Goal: Information Seeking & Learning: Find specific fact

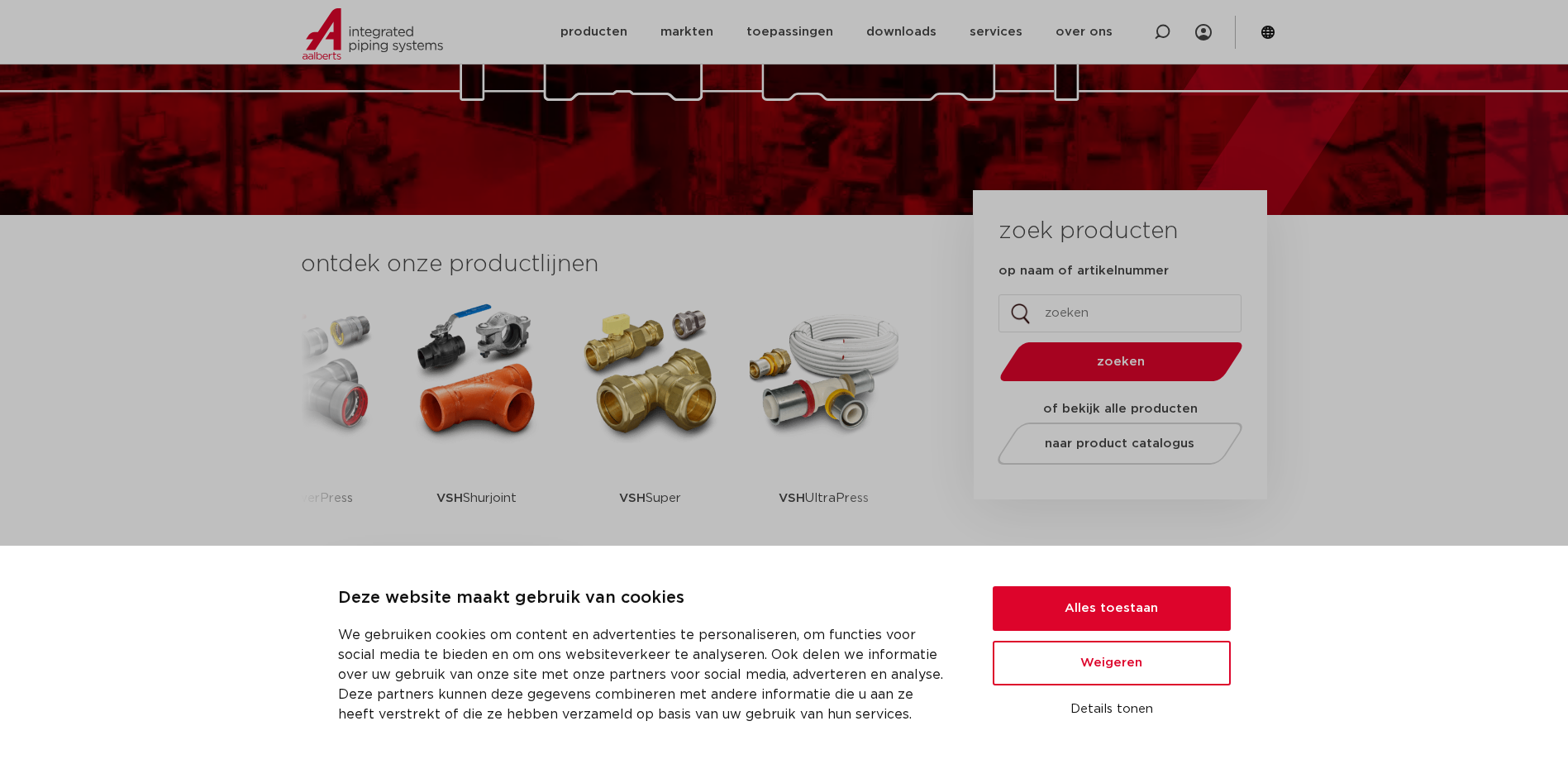
click at [636, 412] on img at bounding box center [650, 371] width 149 height 149
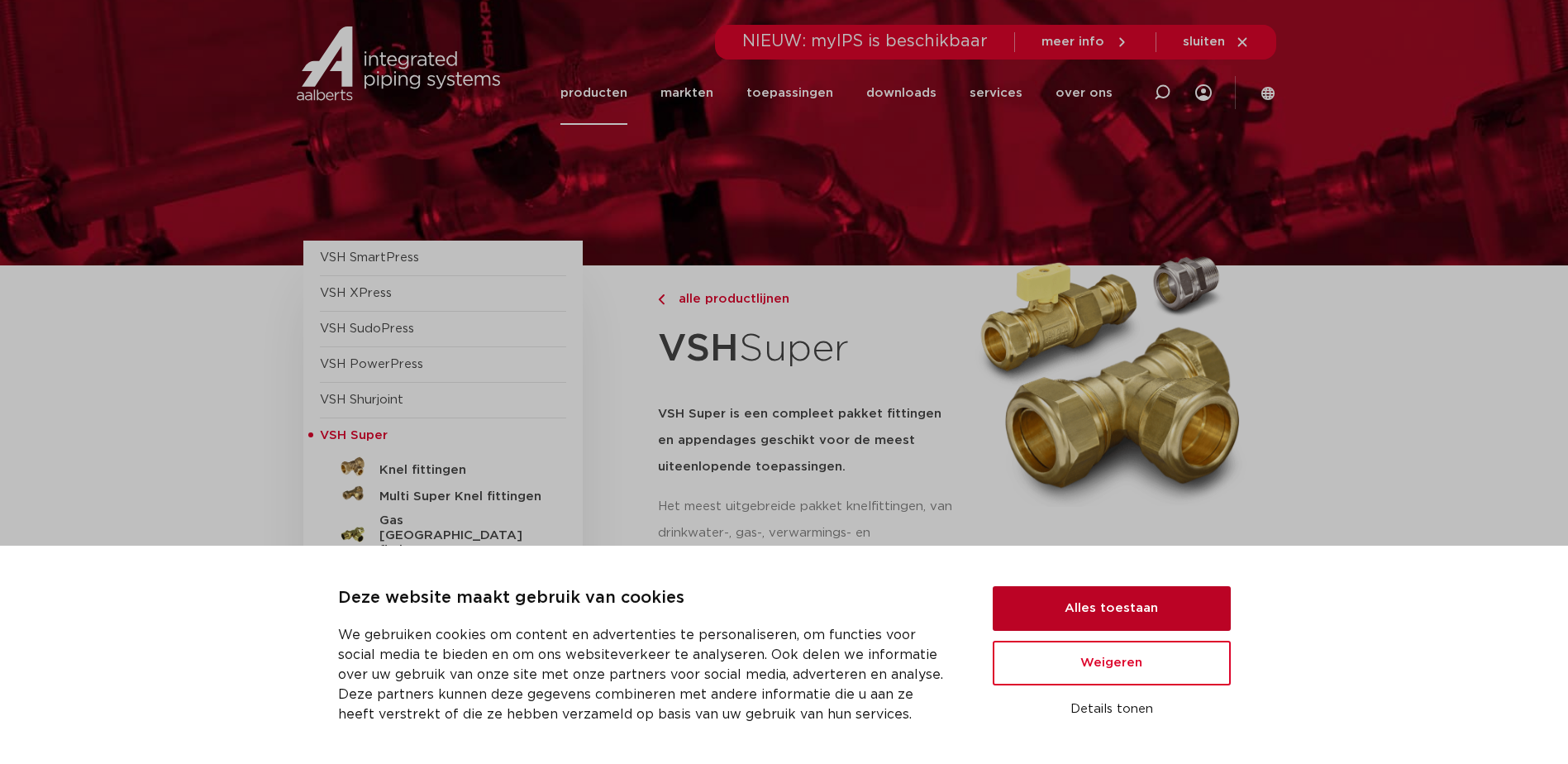
click at [1091, 613] on button "Alles toestaan" at bounding box center [1111, 609] width 238 height 45
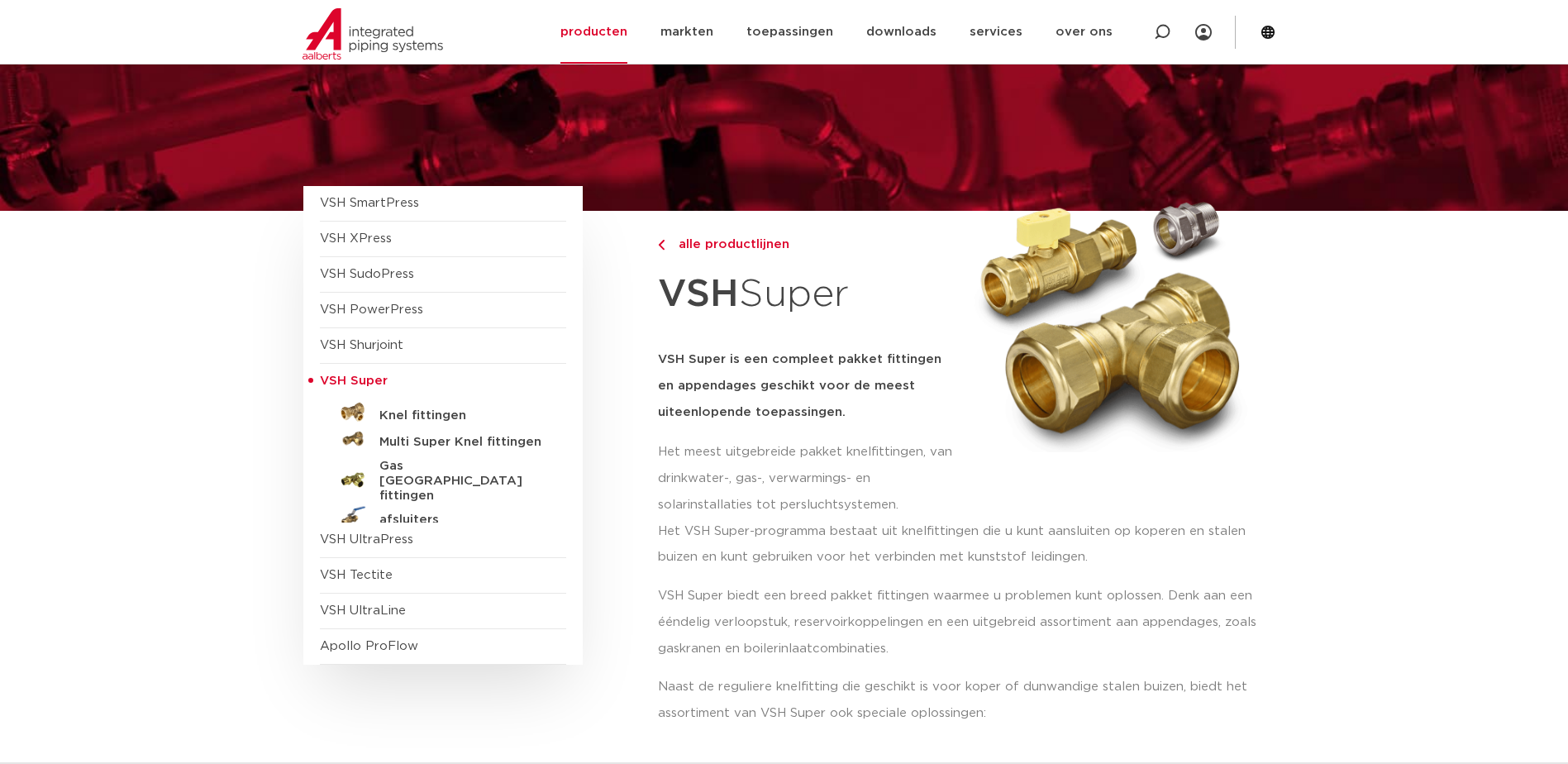
scroll to position [83, 0]
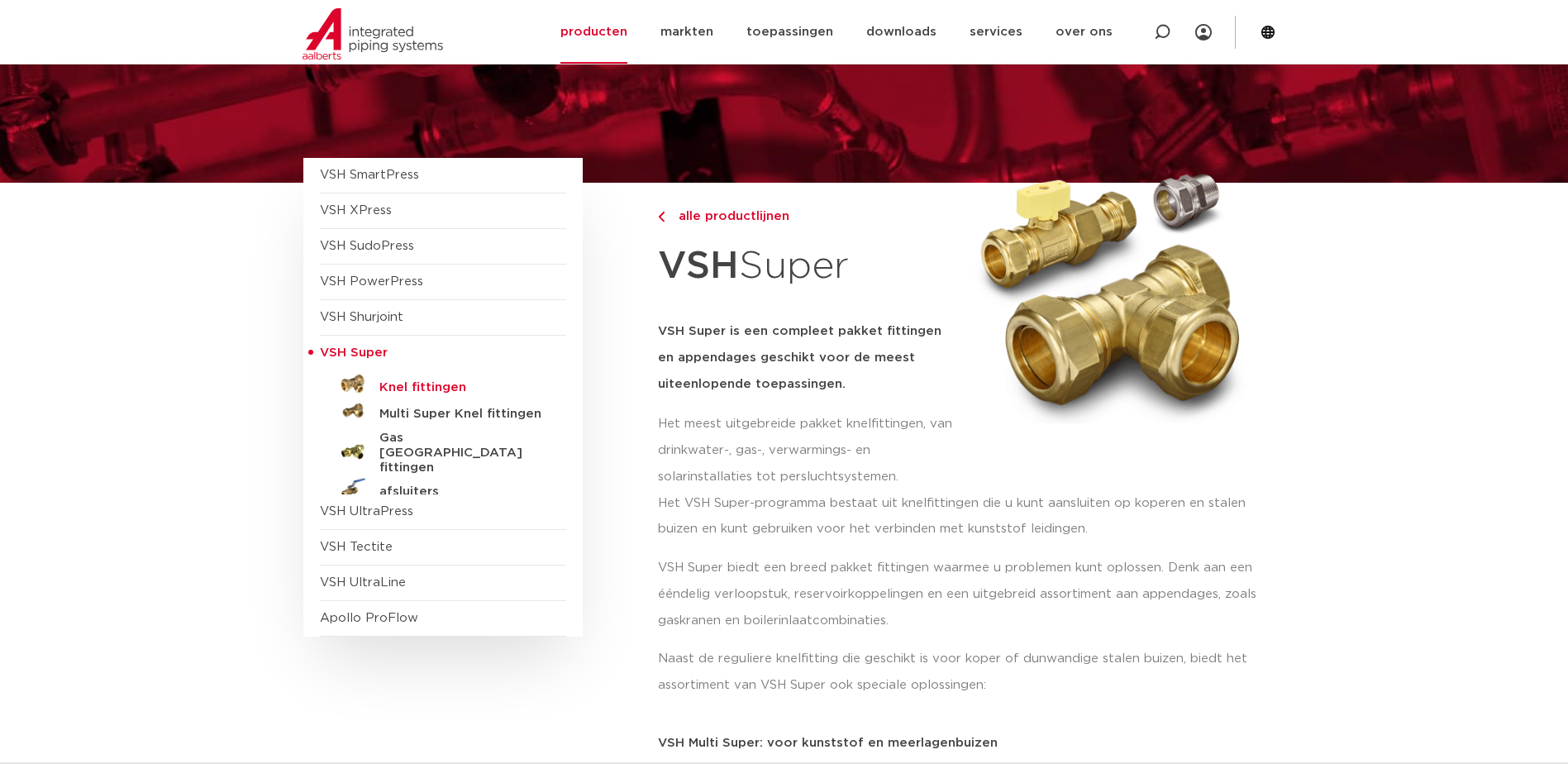
click at [426, 386] on h5 "Knel fittingen" at bounding box center [461, 388] width 164 height 15
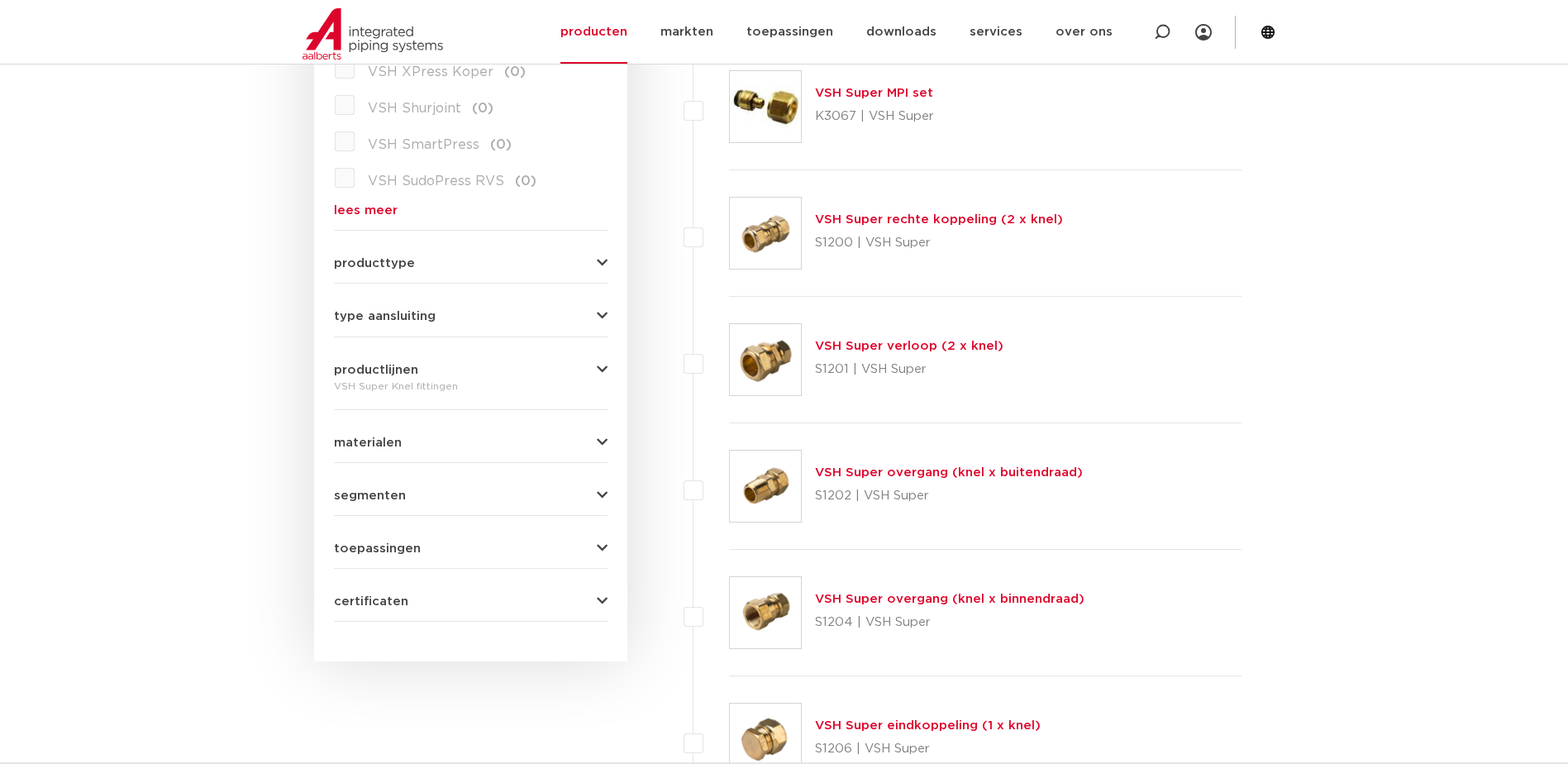
scroll to position [579, 0]
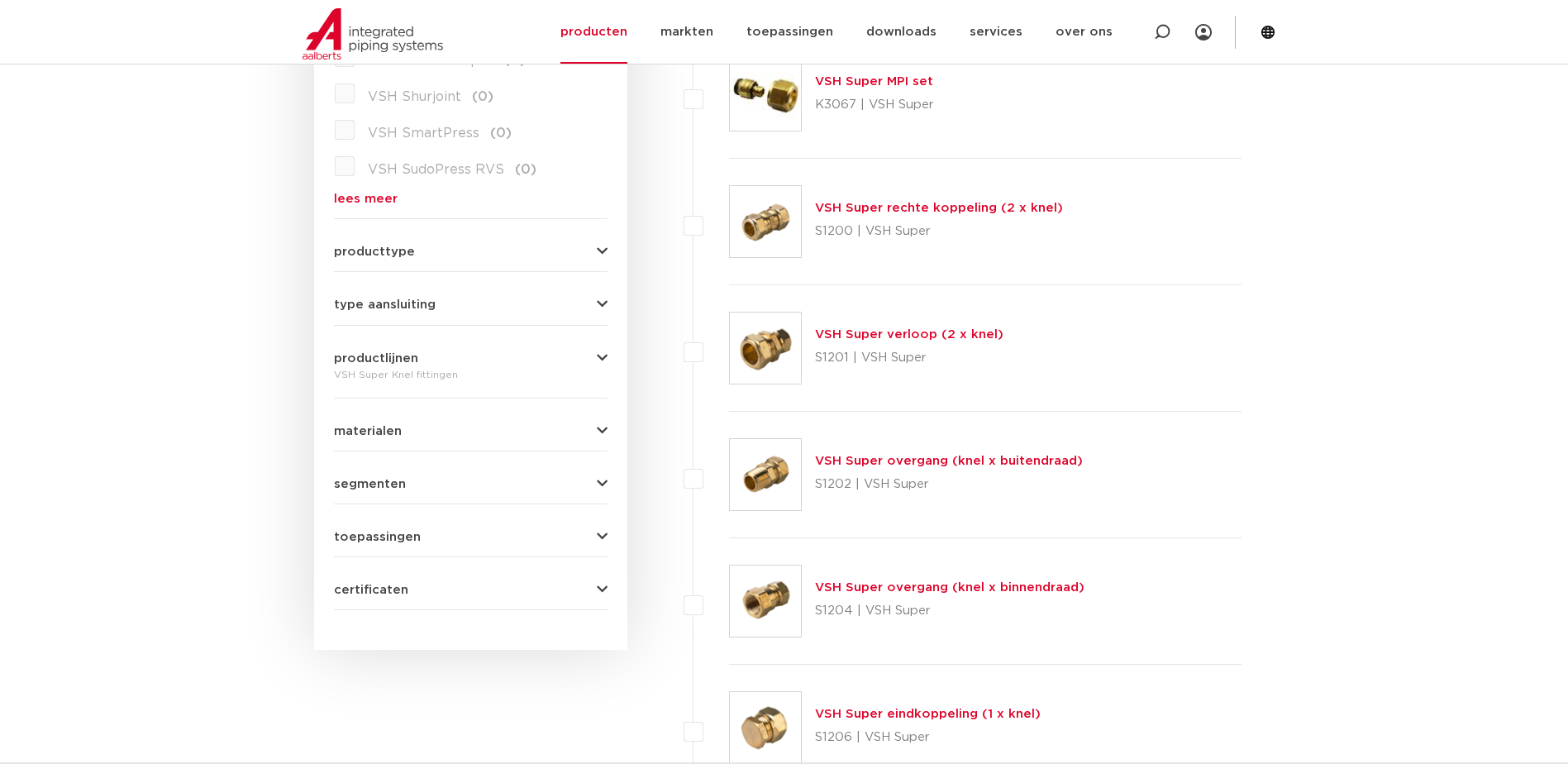
click at [556, 422] on div "materialen messing (61) koper (1) kunststof (1) roestvaststaal (0) staal (0) br…" at bounding box center [470, 424] width 273 height 26
drag, startPoint x: 590, startPoint y: 422, endPoint x: 600, endPoint y: 430, distance: 12.8
click at [595, 425] on div "materialen messing (61) koper (1) kunststof (1) roestvaststaal (0) staal (0) br…" at bounding box center [470, 424] width 273 height 26
click at [602, 431] on icon "button" at bounding box center [602, 431] width 11 height 12
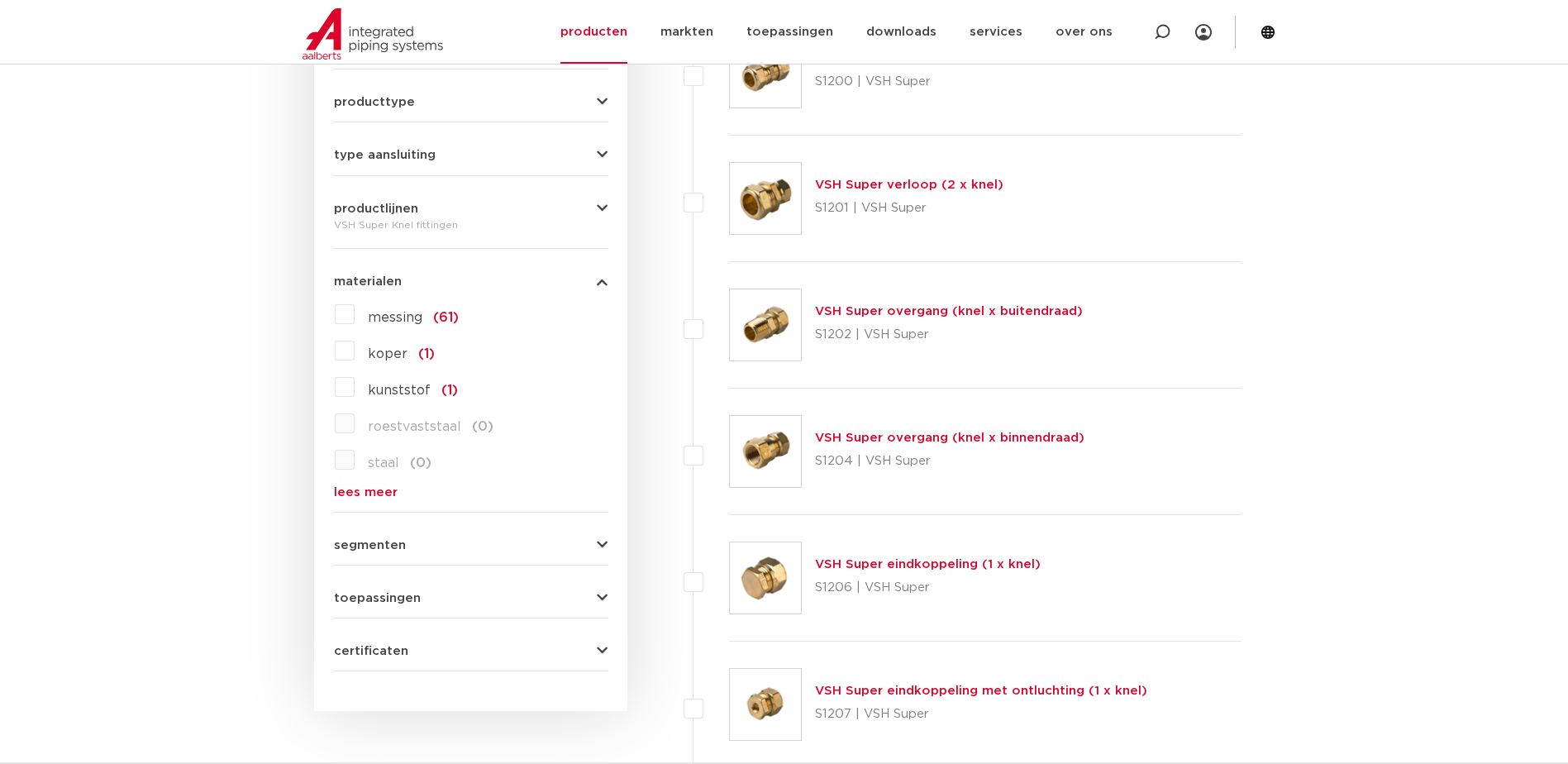
scroll to position [744, 0]
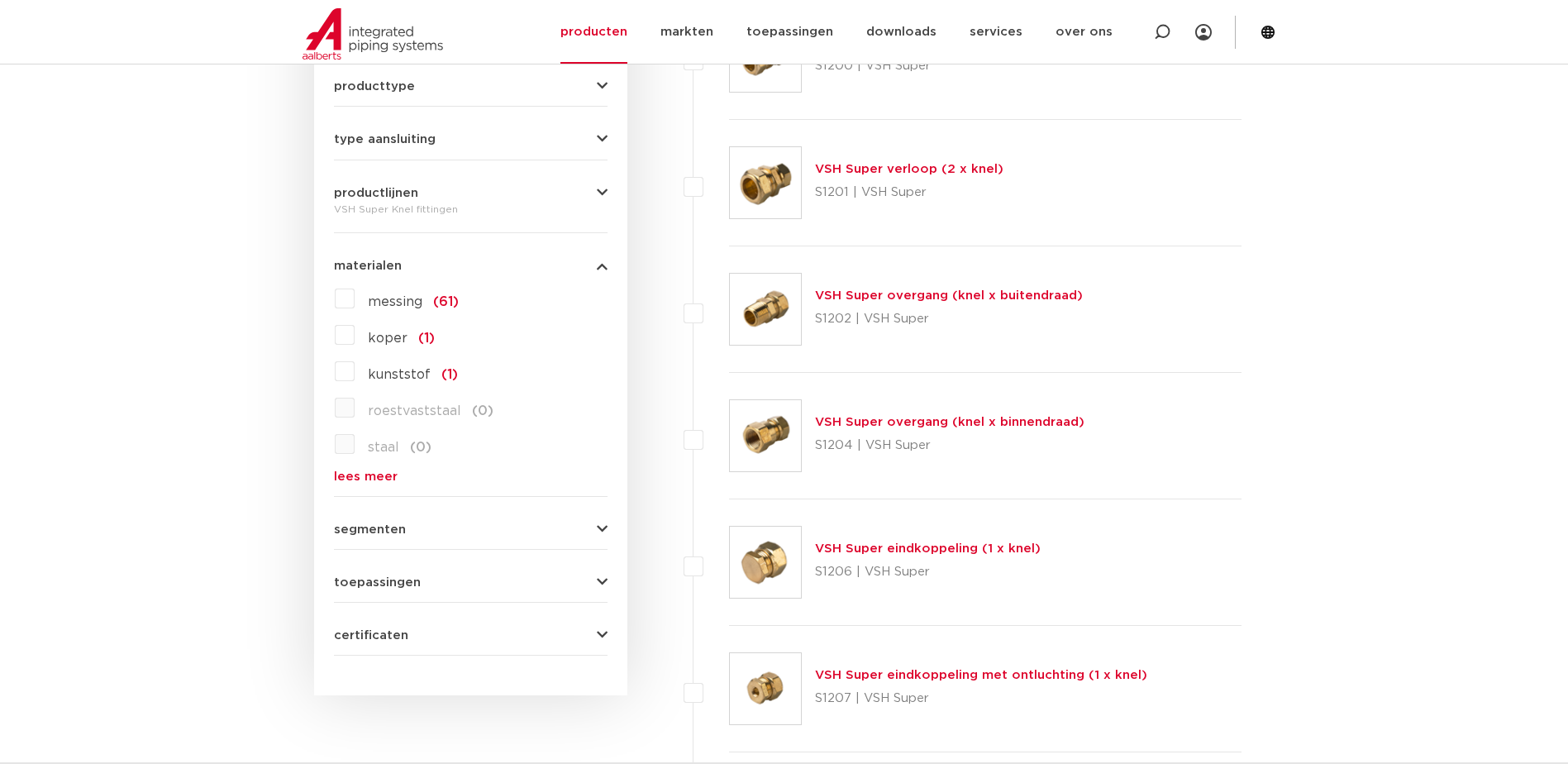
click at [386, 478] on link "lees meer" at bounding box center [470, 476] width 273 height 12
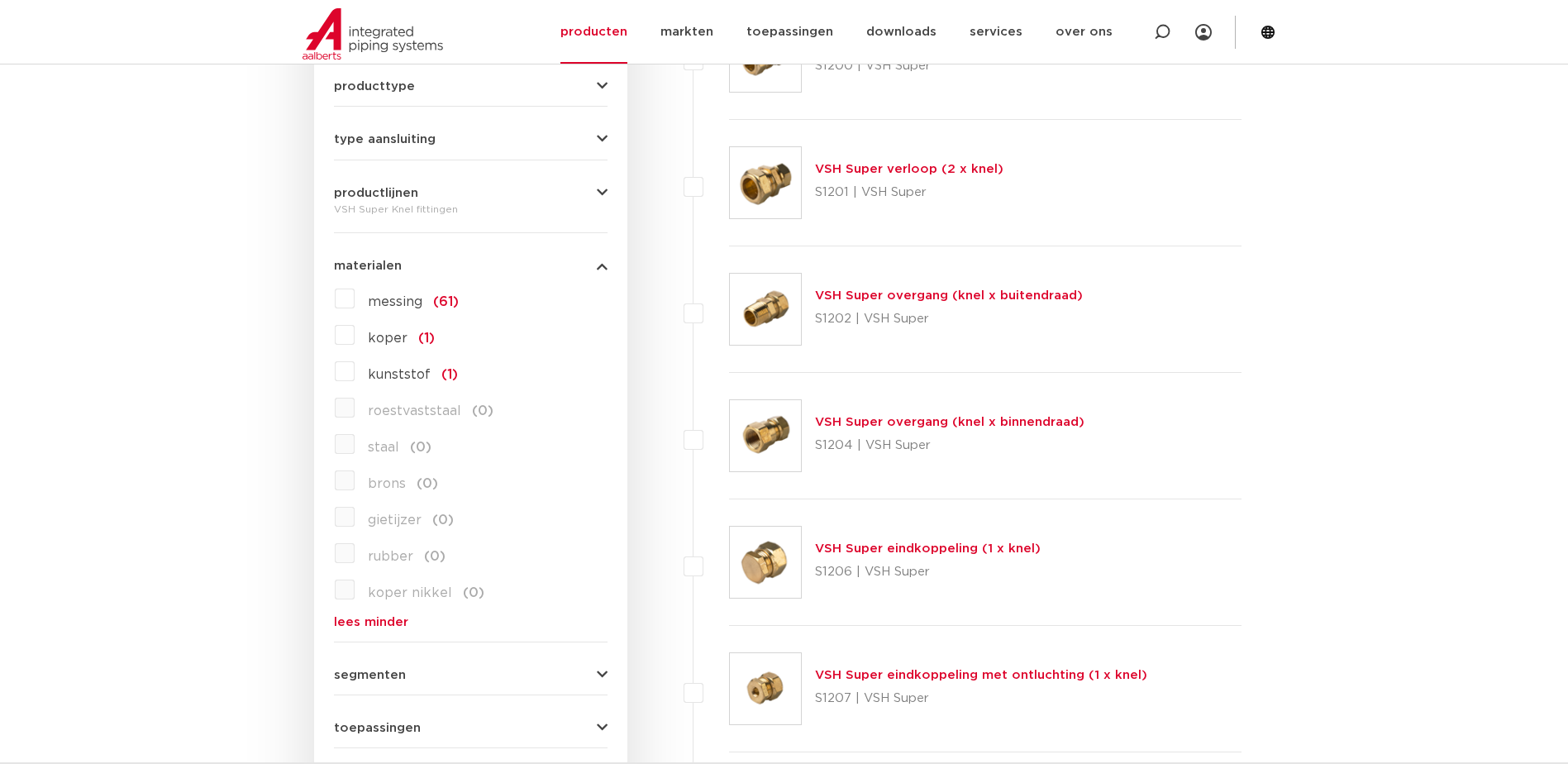
click at [391, 339] on span "koper" at bounding box center [388, 338] width 40 height 13
click at [0, 0] on input "koper (1)" at bounding box center [0, 0] width 0 height 0
click at [408, 302] on span "messing" at bounding box center [395, 301] width 55 height 13
click at [0, 0] on input "messing (61)" at bounding box center [0, 0] width 0 height 0
click at [385, 337] on span "koper" at bounding box center [388, 338] width 40 height 13
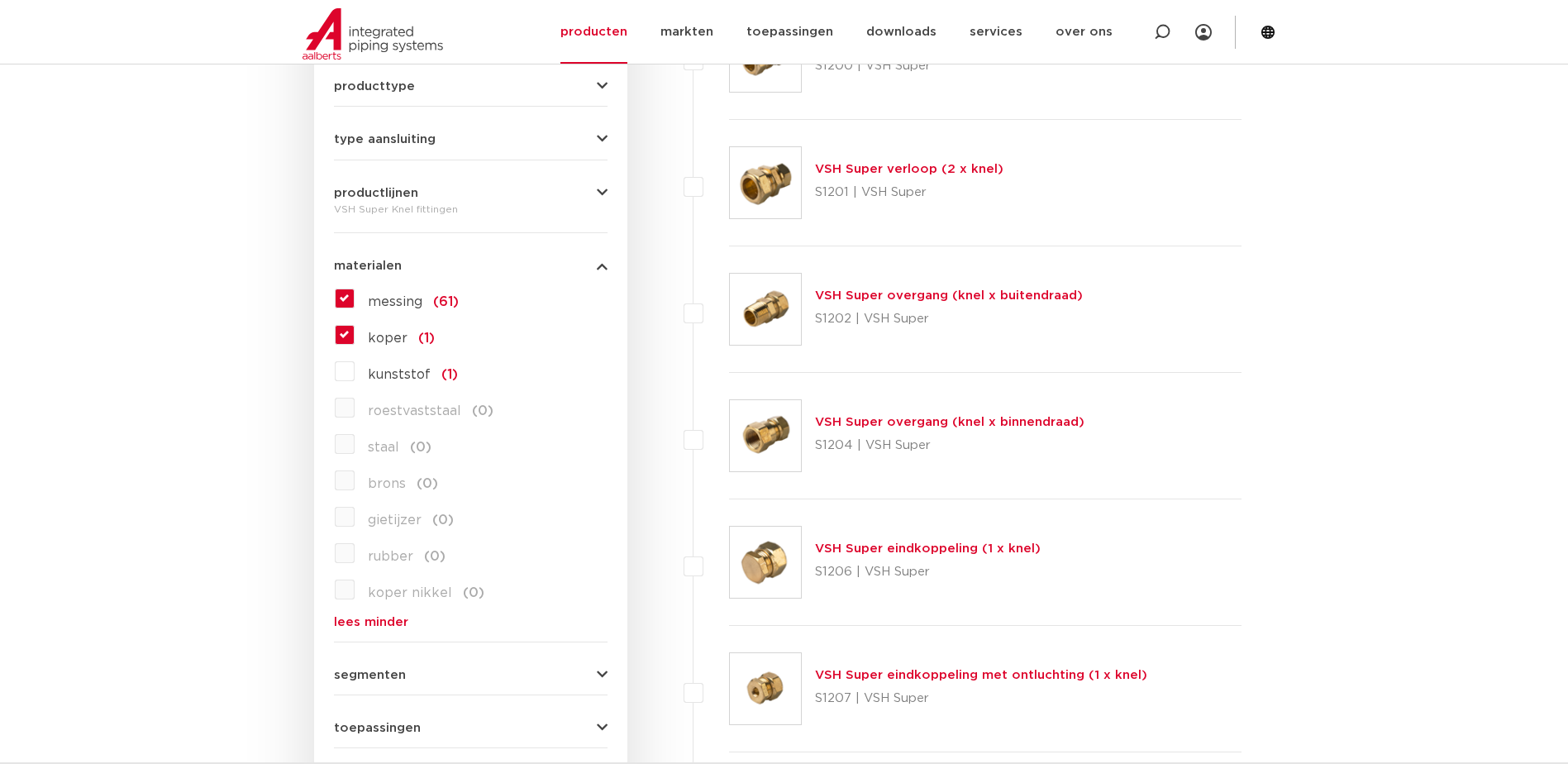
click at [0, 0] on input "koper (1)" at bounding box center [0, 0] width 0 height 0
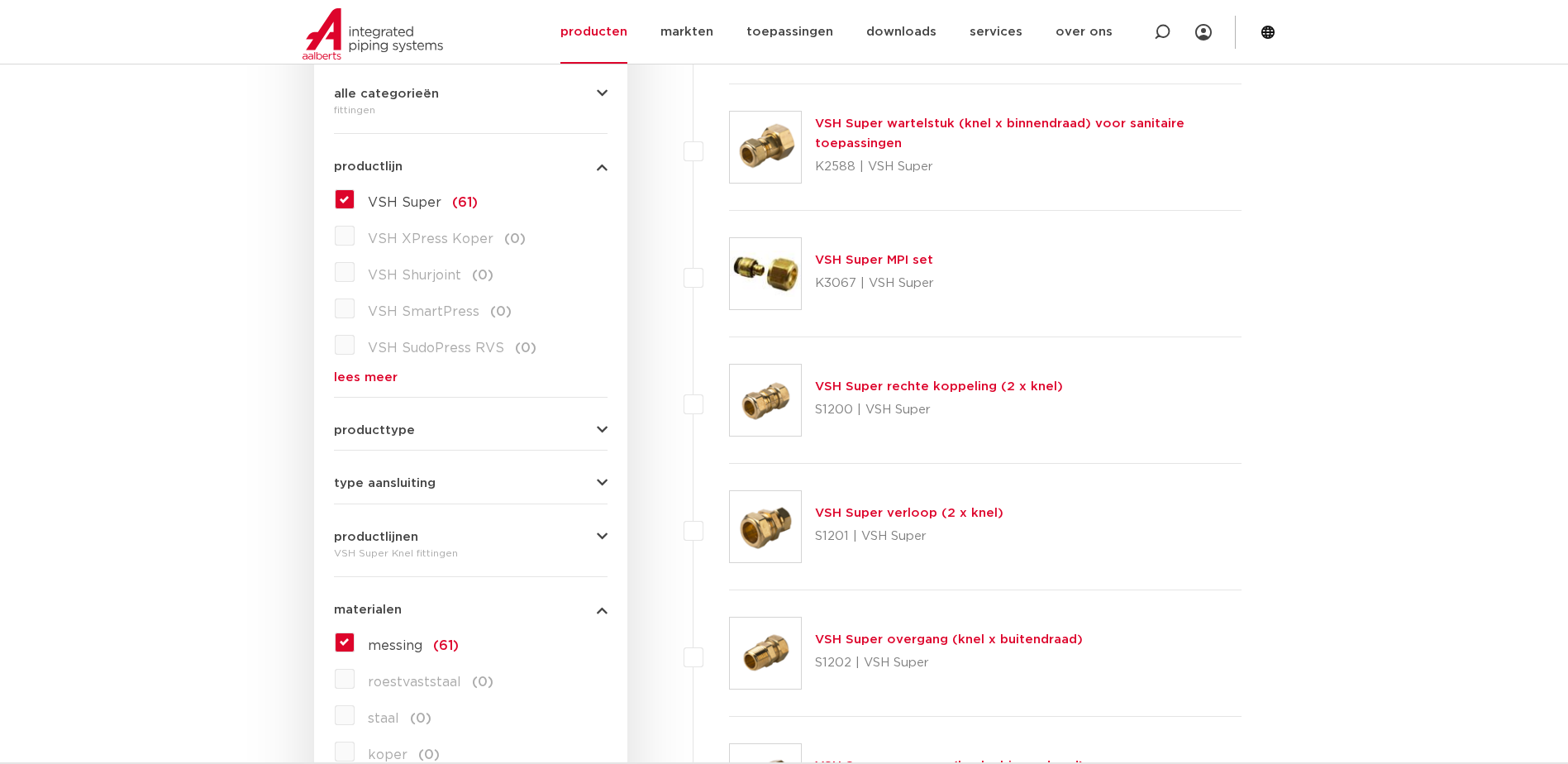
scroll to position [414, 0]
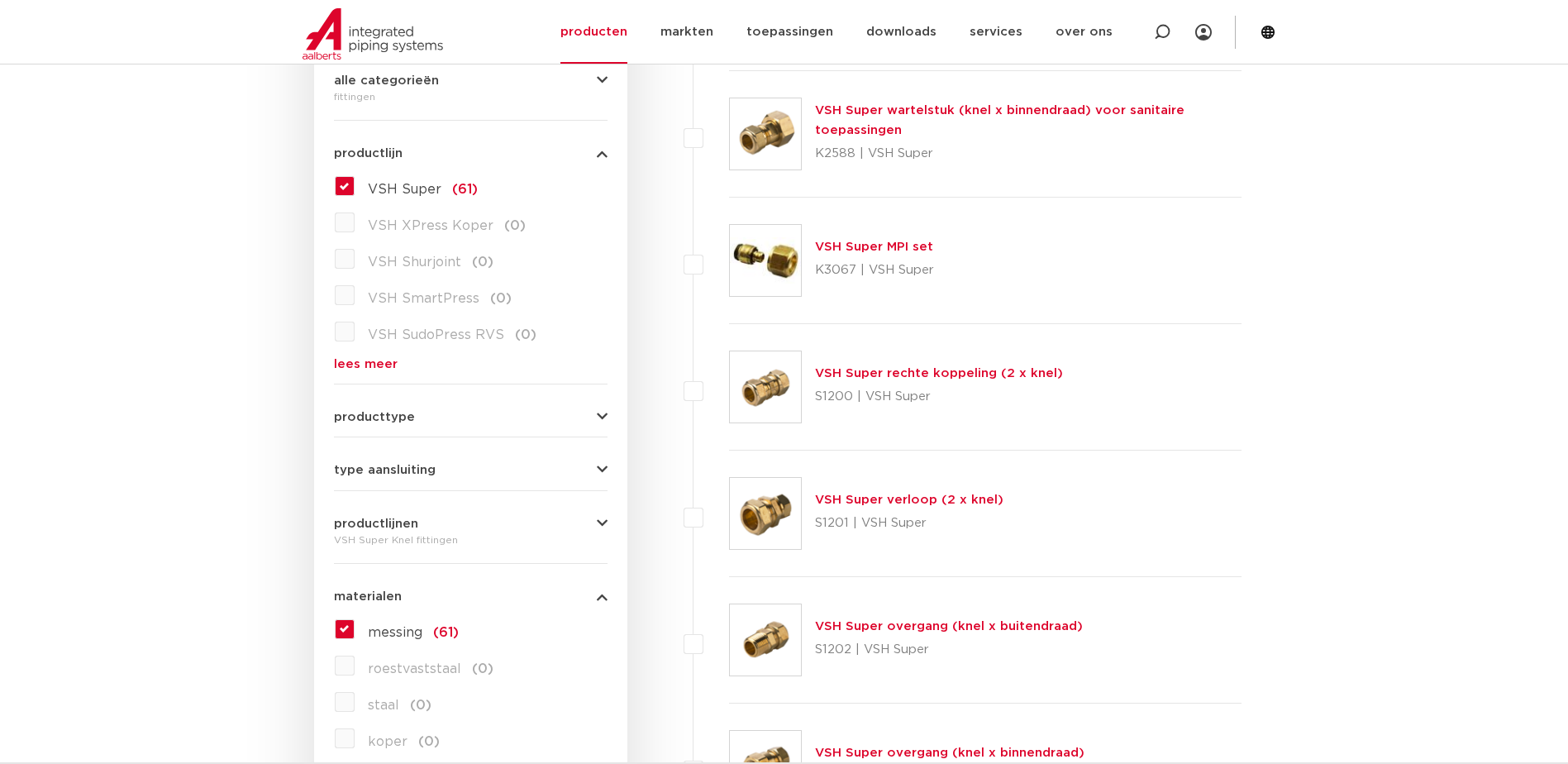
click at [531, 410] on div "producttype meerdelig (5) accessoires (fittings) (3) demontabel (0) voordeelpak…" at bounding box center [470, 410] width 273 height 26
click at [595, 421] on button "producttype" at bounding box center [470, 417] width 273 height 12
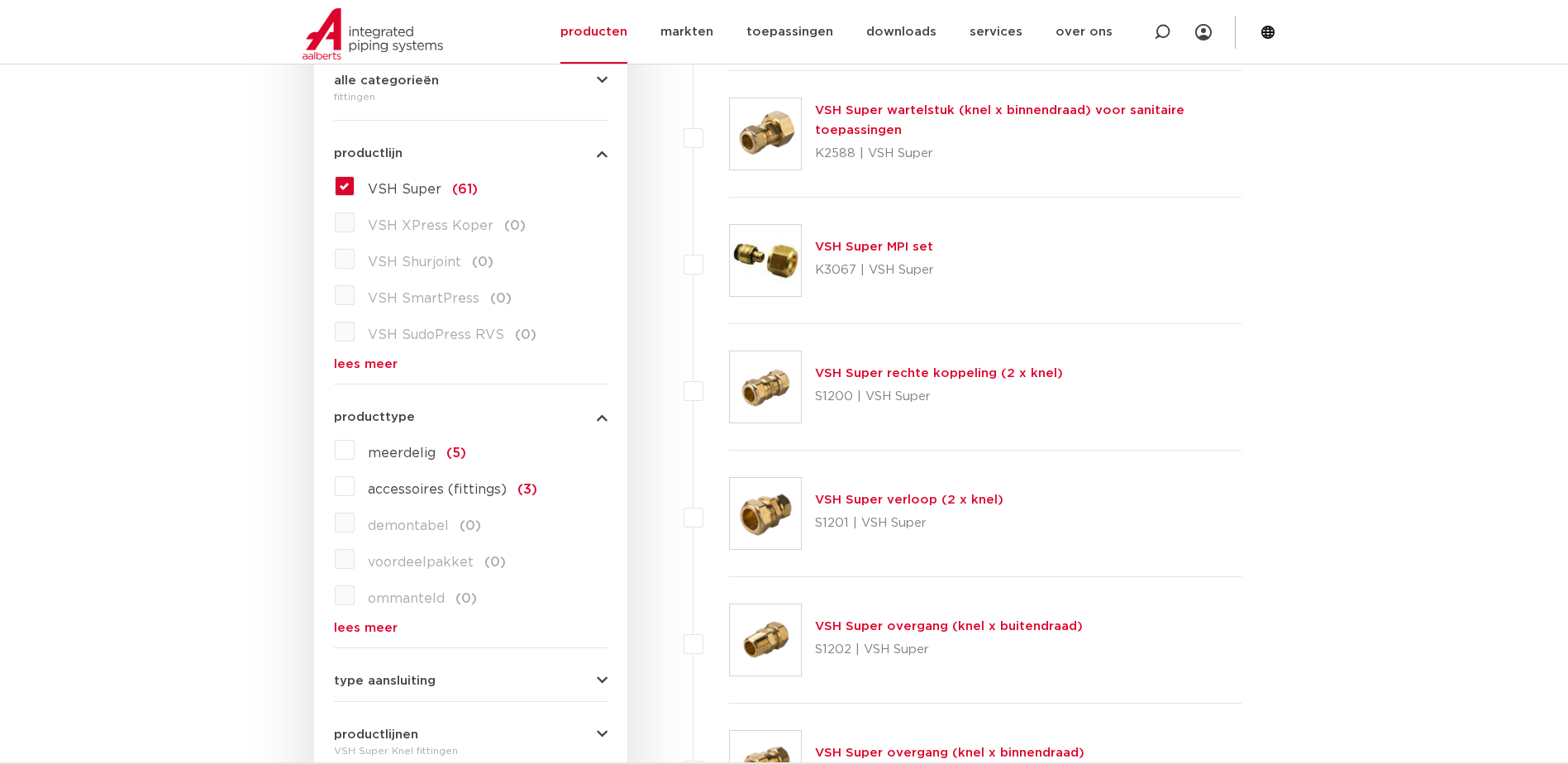
click at [596, 420] on button "producttype" at bounding box center [470, 417] width 273 height 12
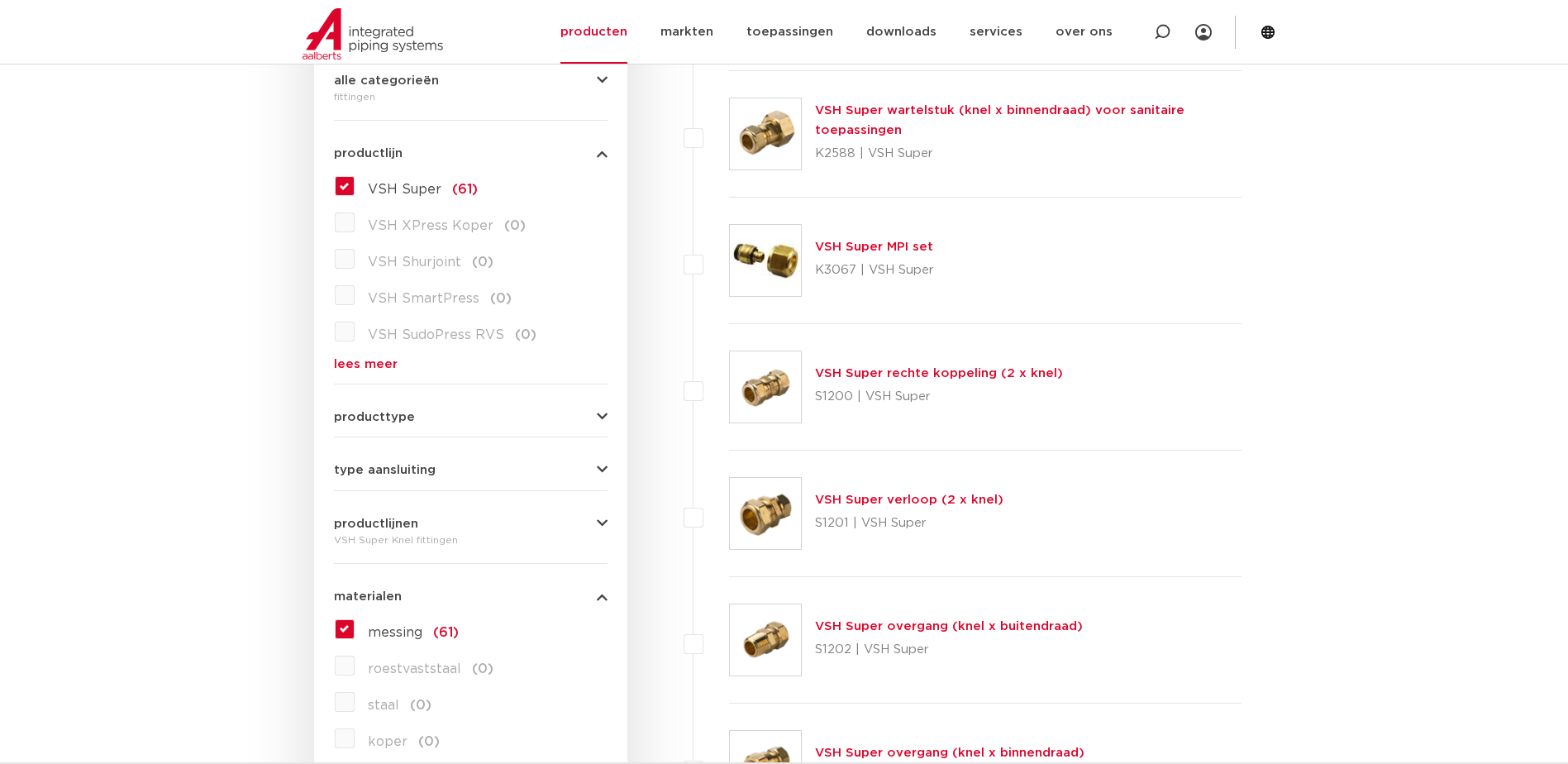
click at [595, 464] on button "type aansluiting" at bounding box center [470, 469] width 273 height 12
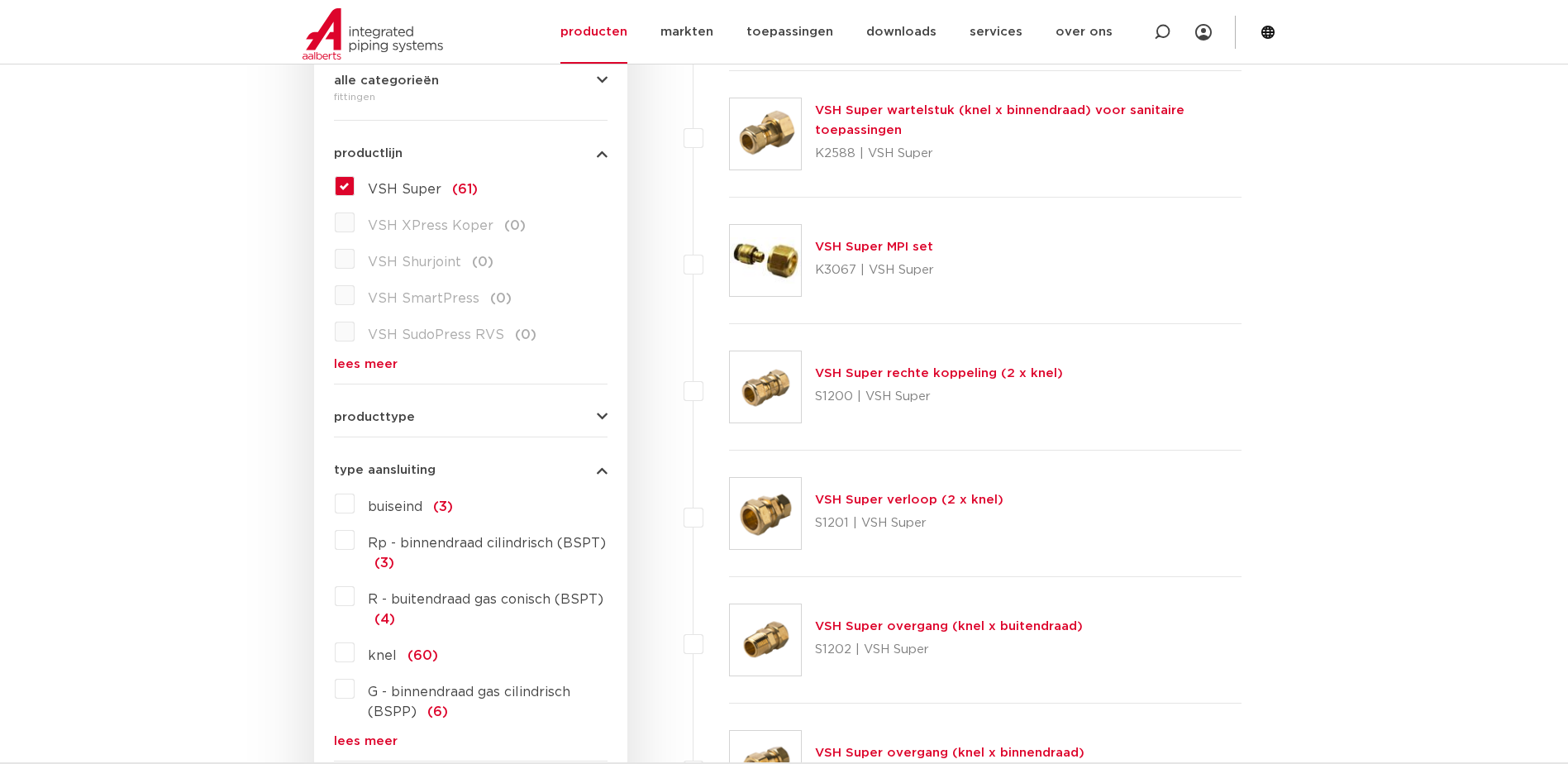
click at [595, 464] on button "type aansluiting" at bounding box center [470, 469] width 273 height 12
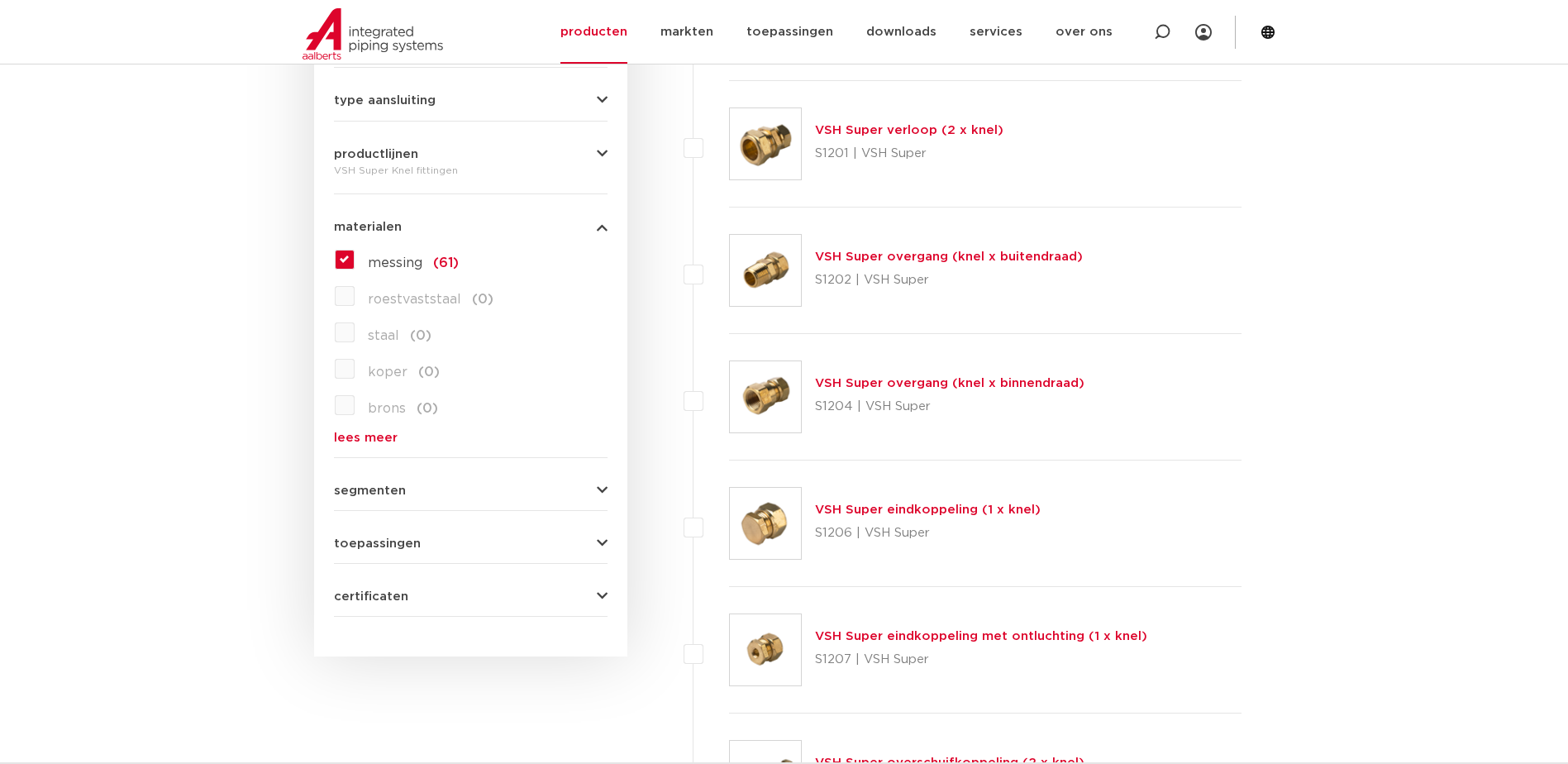
scroll to position [826, 0]
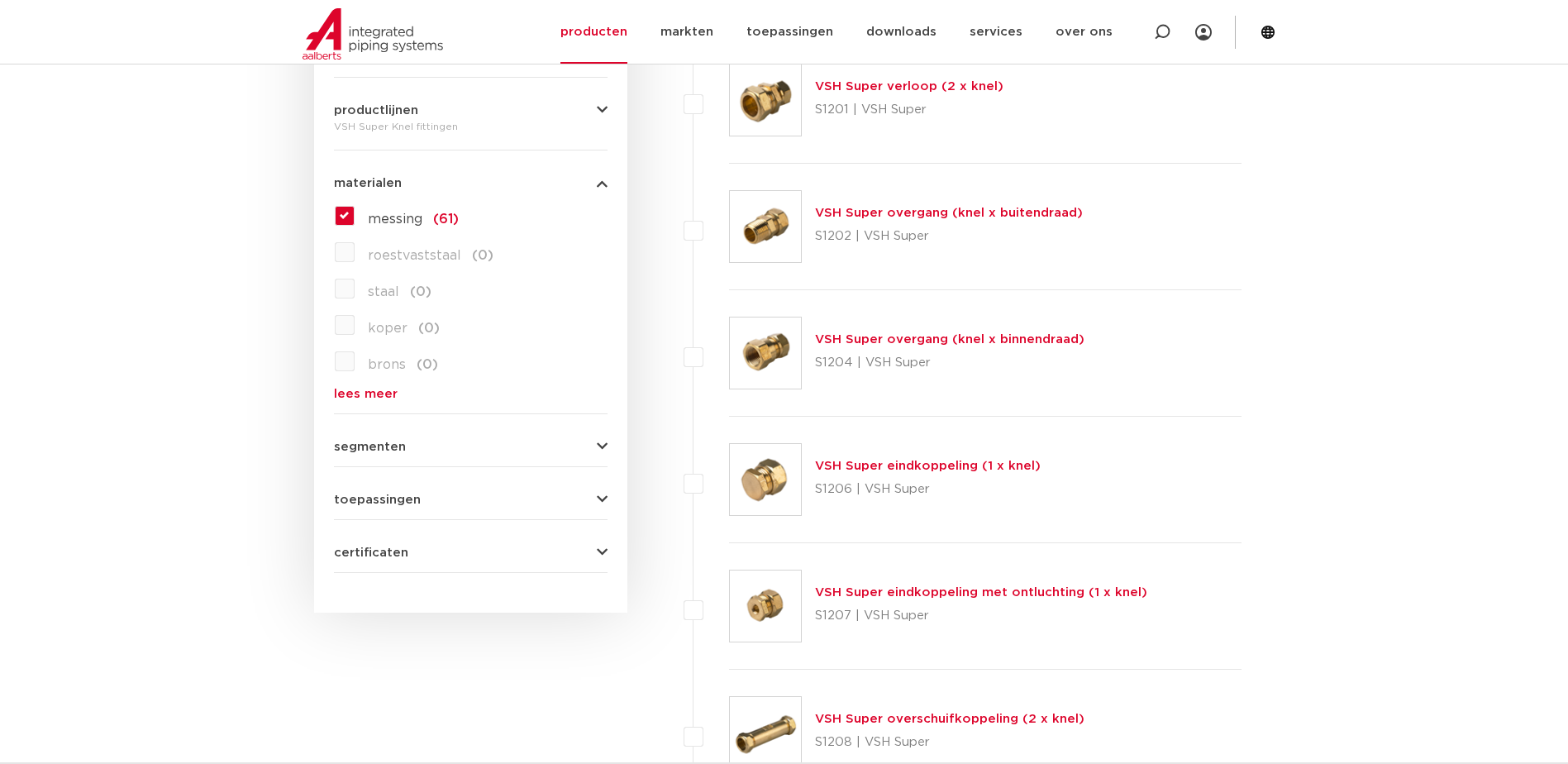
click at [609, 446] on div "wis alles filter producten zoek op naam of productnummer alle categorieën fitti…" at bounding box center [470, 52] width 313 height 1120
click at [598, 447] on icon "button" at bounding box center [602, 446] width 11 height 12
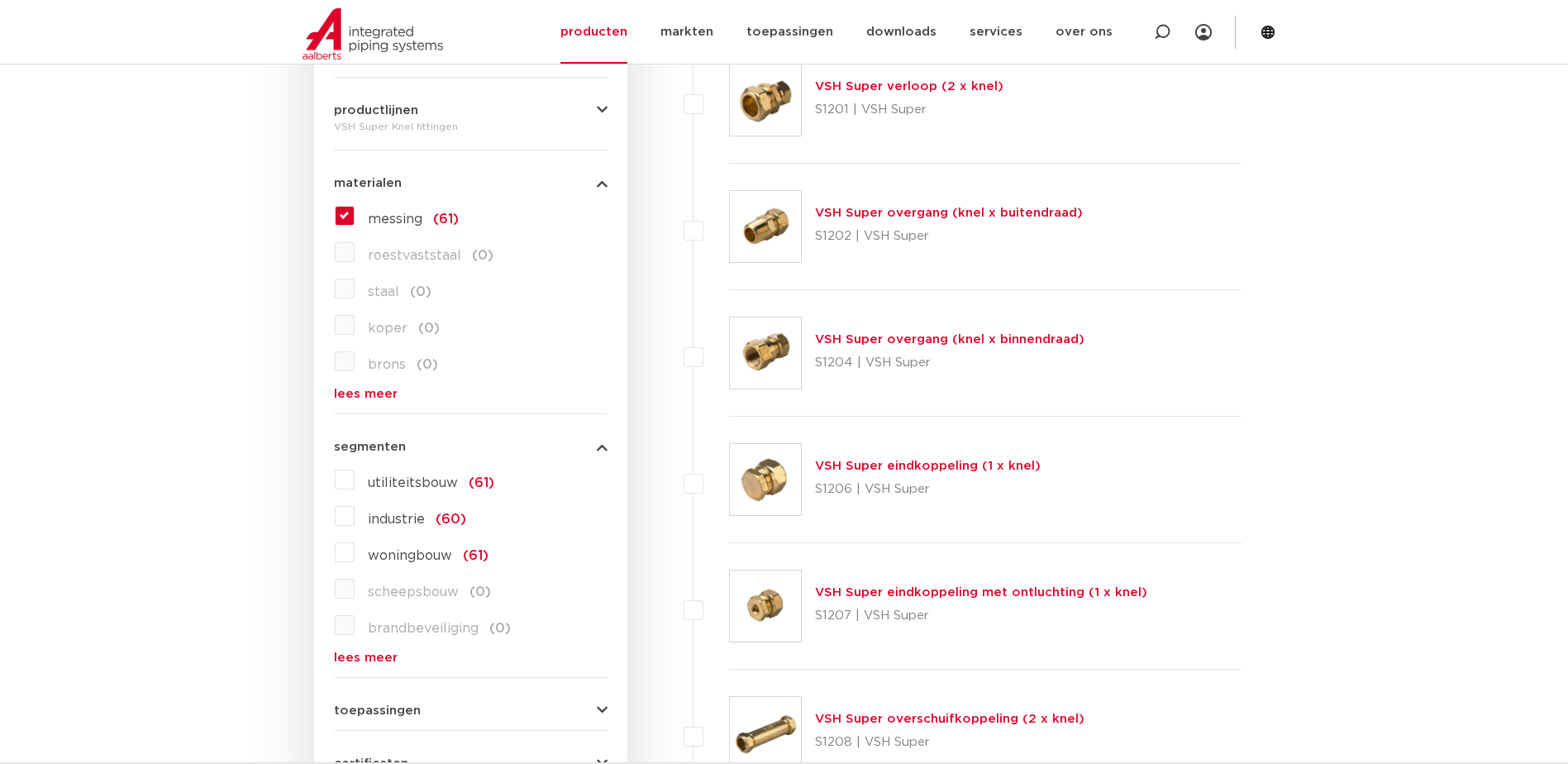
click at [598, 447] on icon "button" at bounding box center [602, 446] width 11 height 12
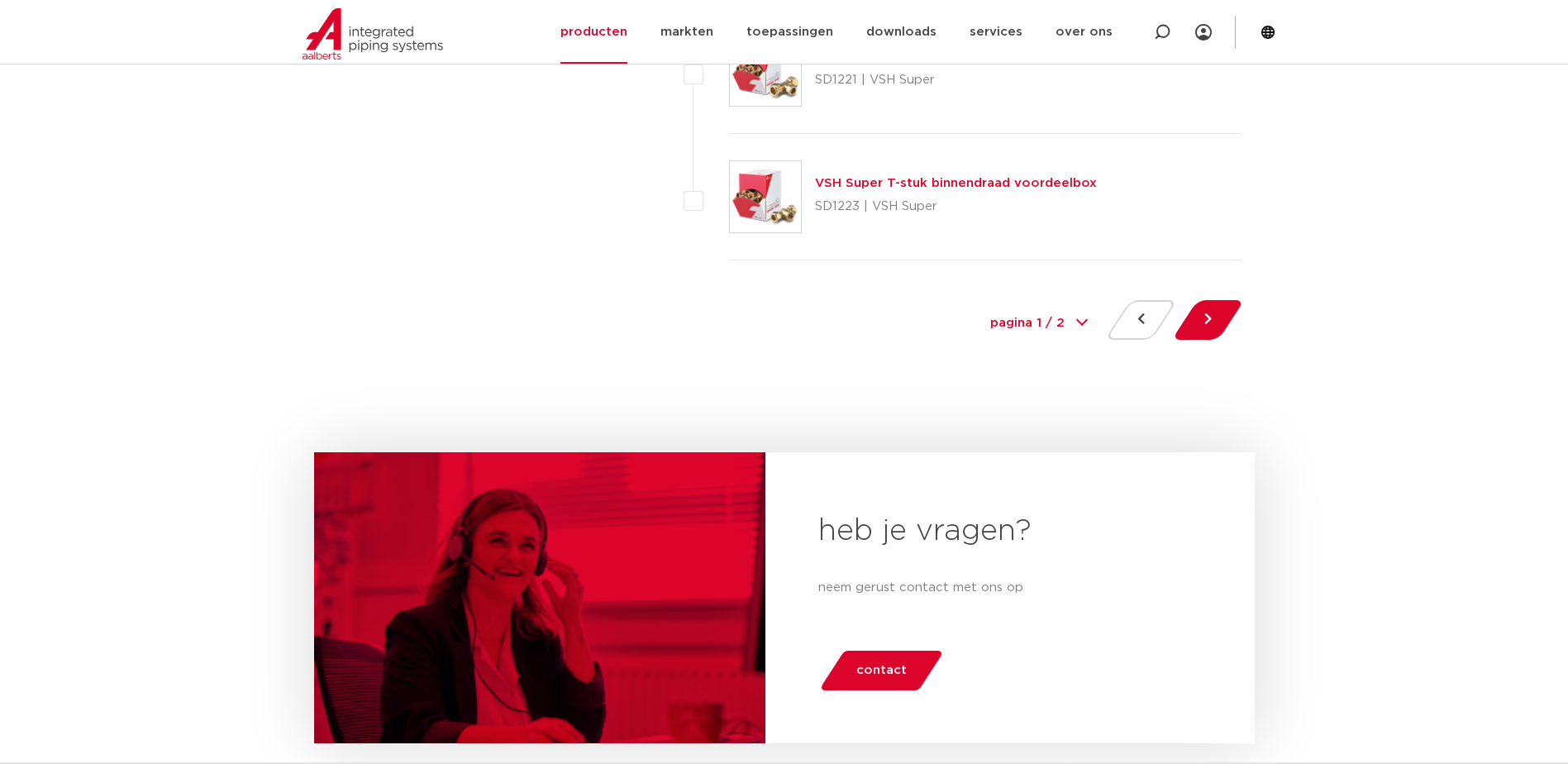
scroll to position [7687, 0]
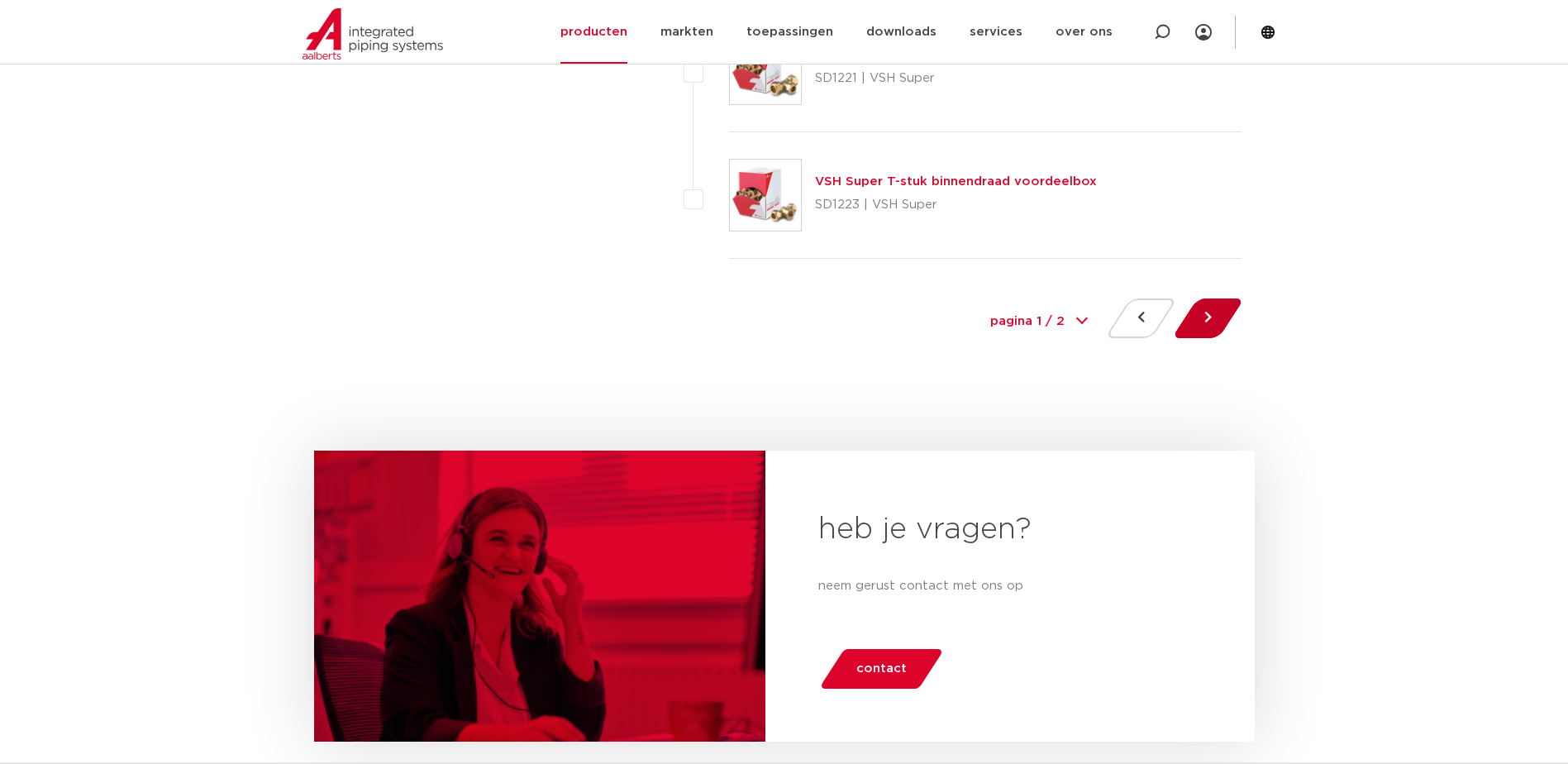
click at [1215, 327] on button at bounding box center [1208, 318] width 47 height 40
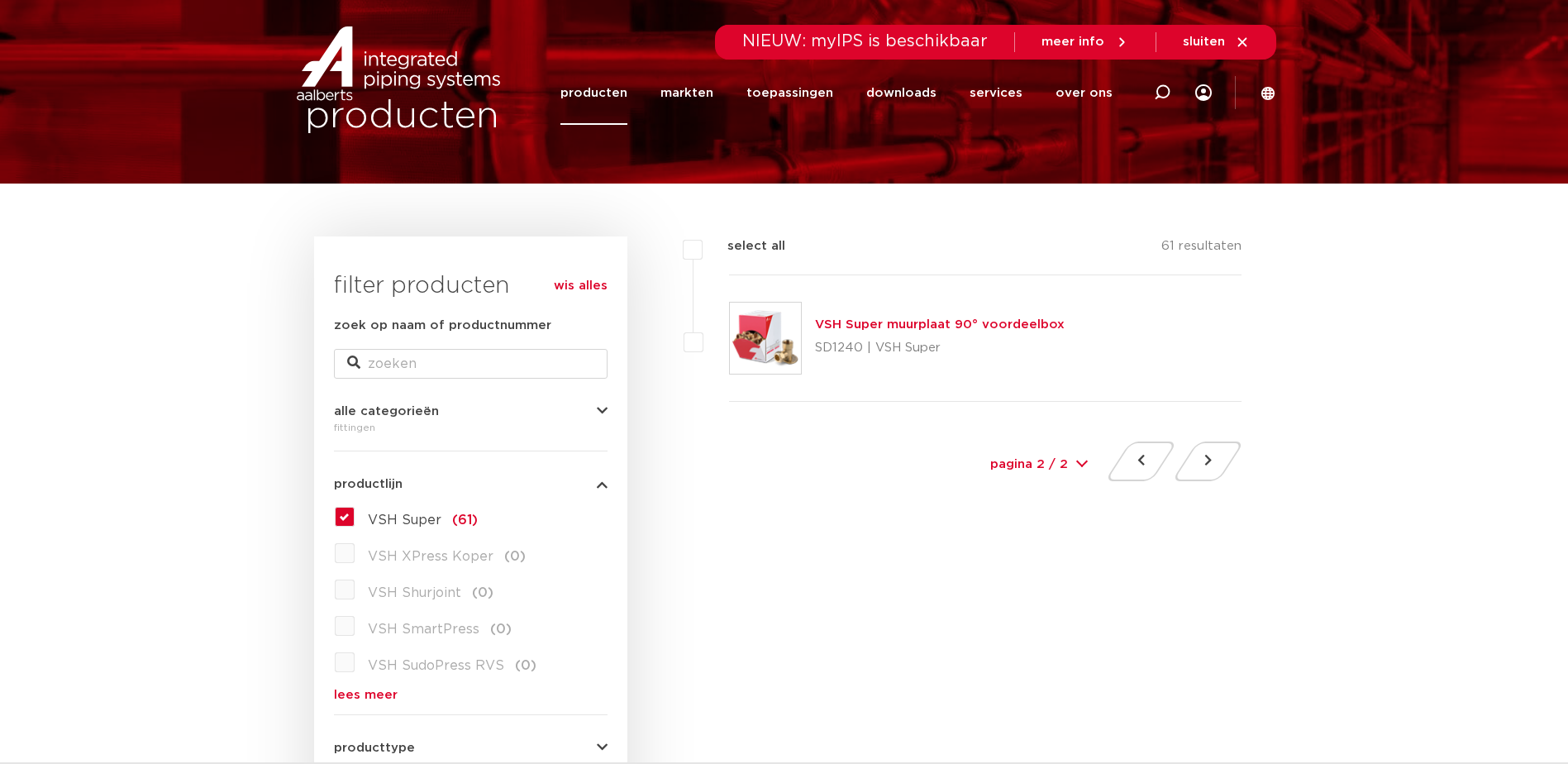
scroll to position [83, 0]
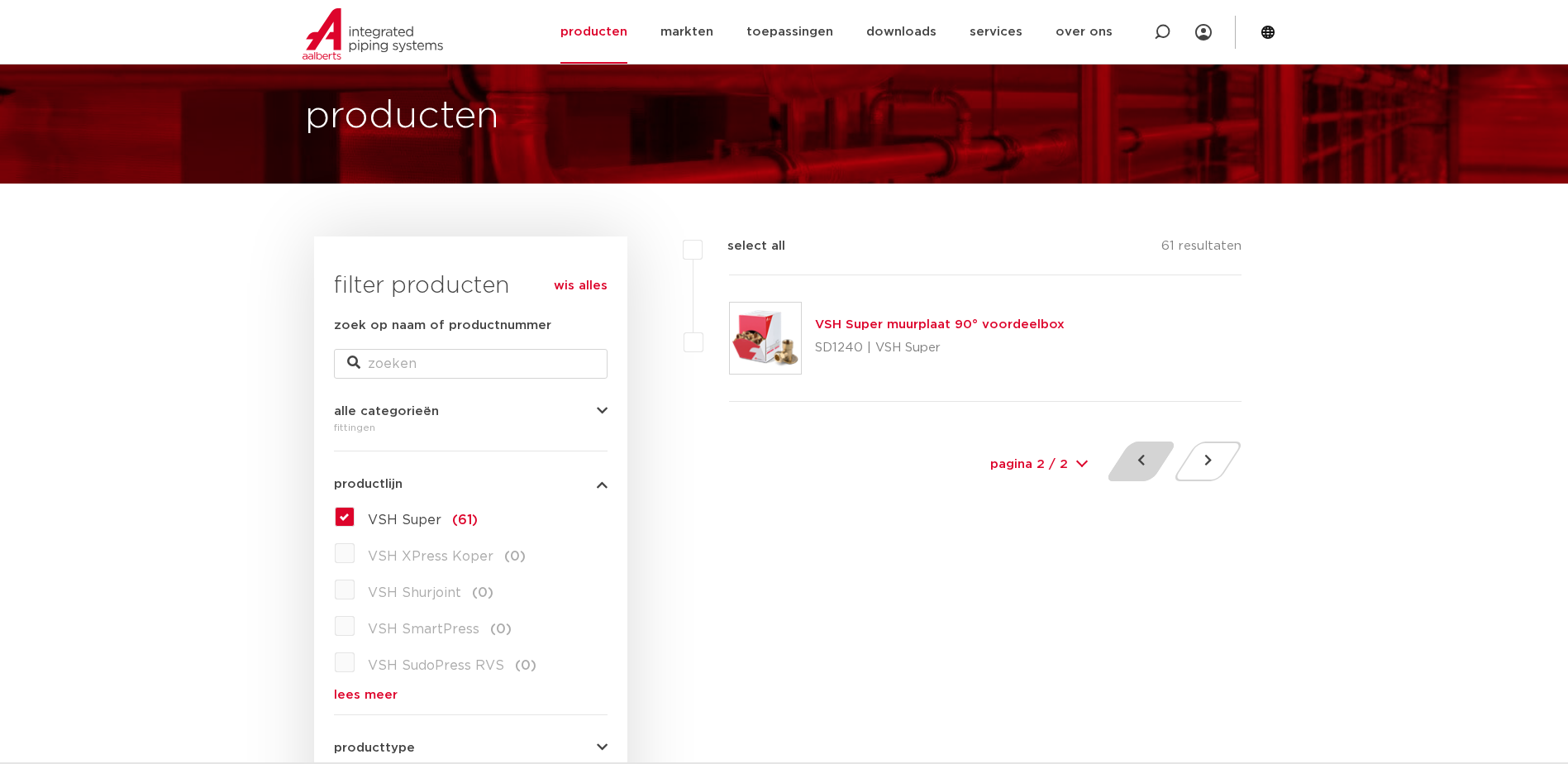
click at [1149, 461] on button at bounding box center [1141, 461] width 47 height 40
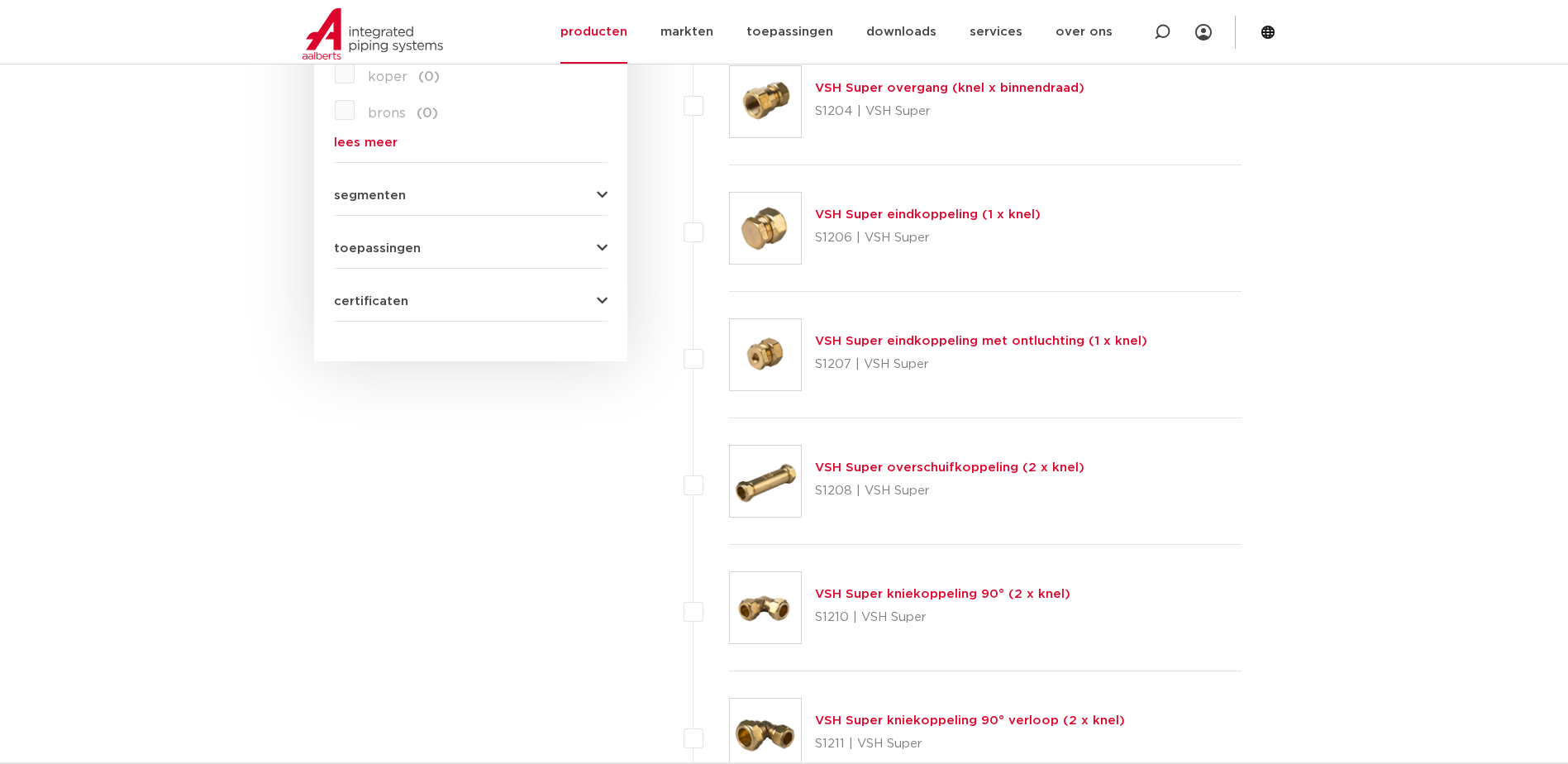
scroll to position [1322, 0]
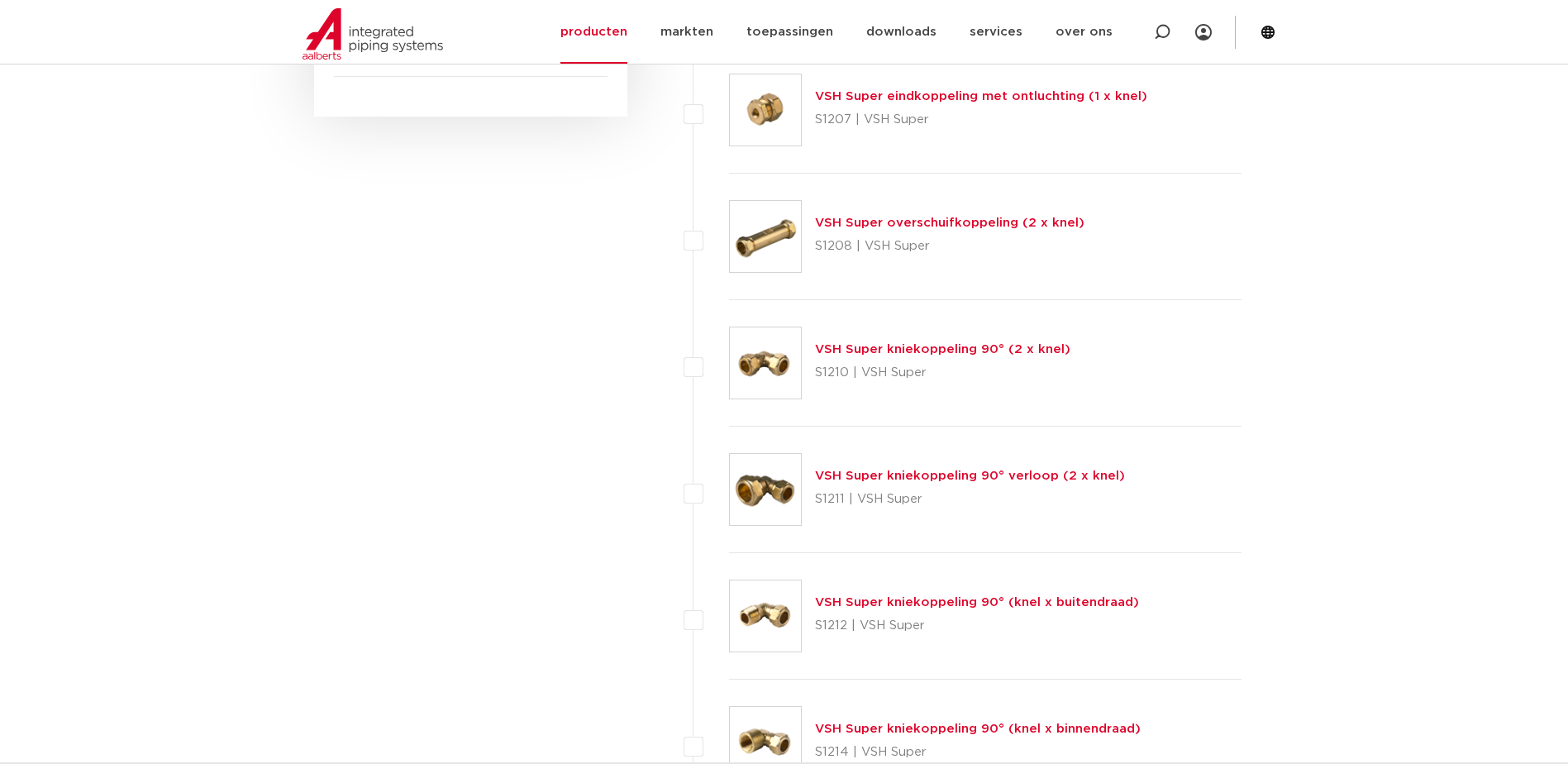
click at [994, 349] on link "VSH Super kniekoppeling 90° (2 x knel)" at bounding box center [943, 349] width 256 height 12
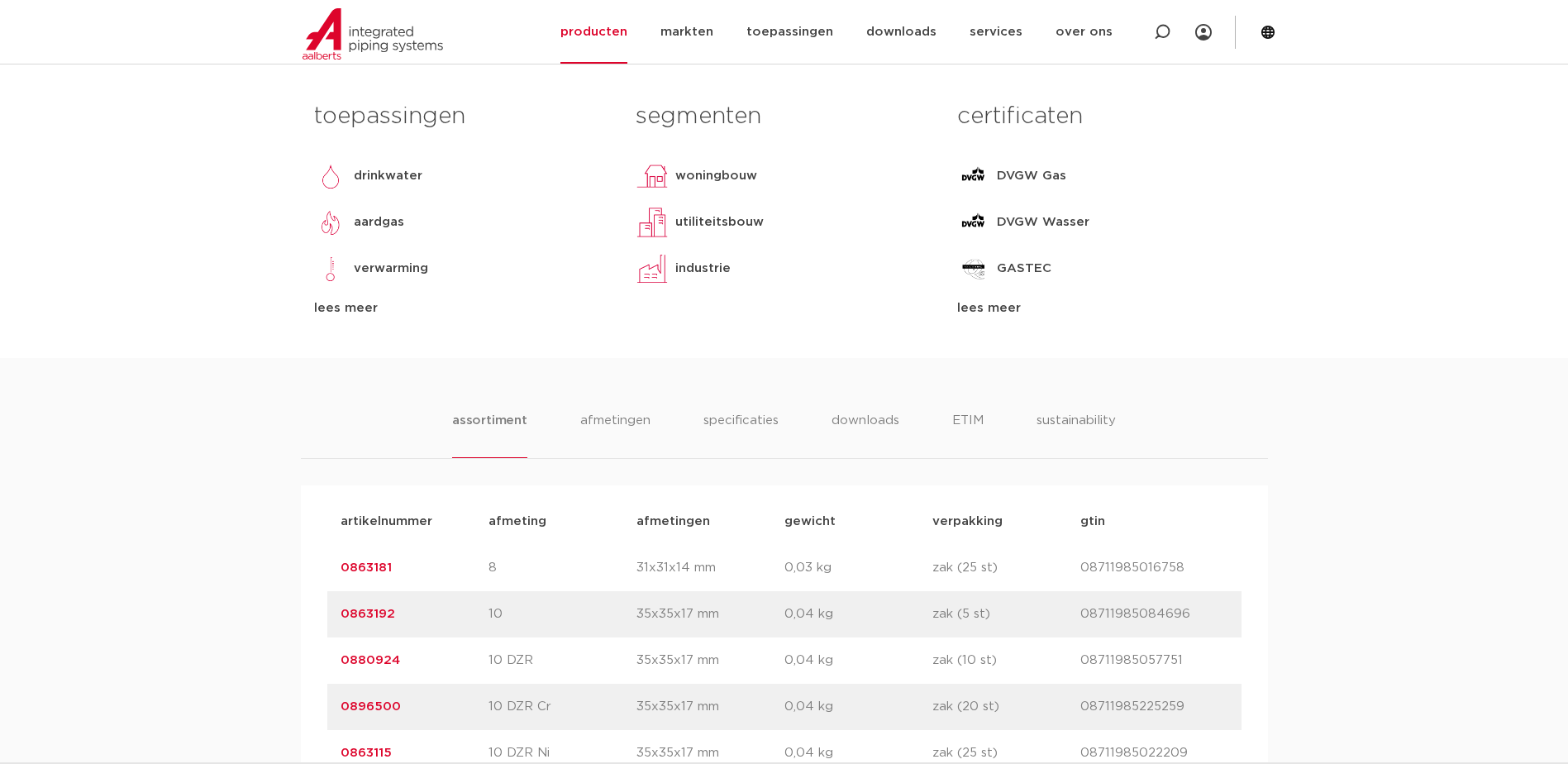
scroll to position [909, 0]
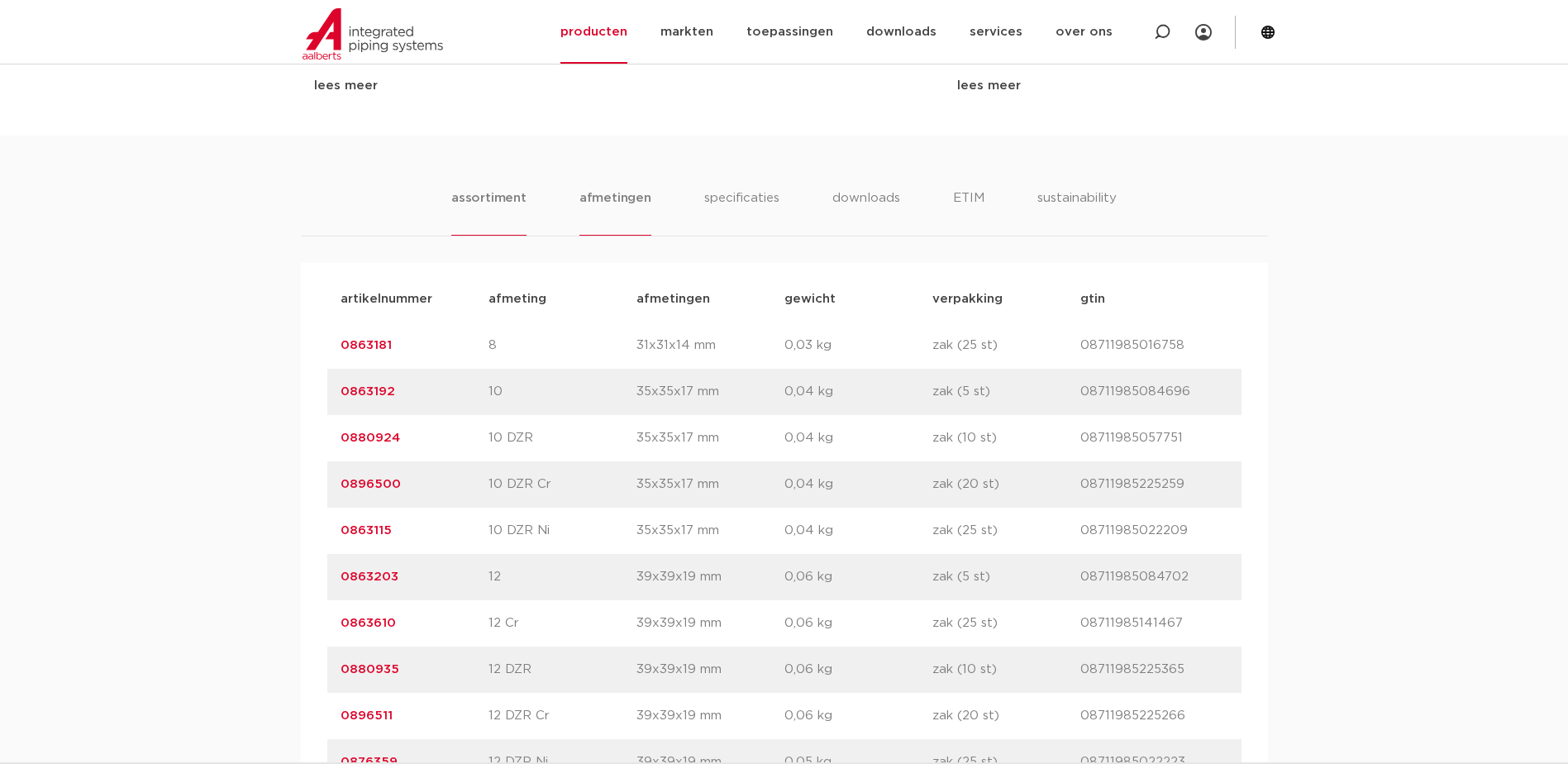
click at [634, 190] on li "afmetingen" at bounding box center [615, 212] width 72 height 47
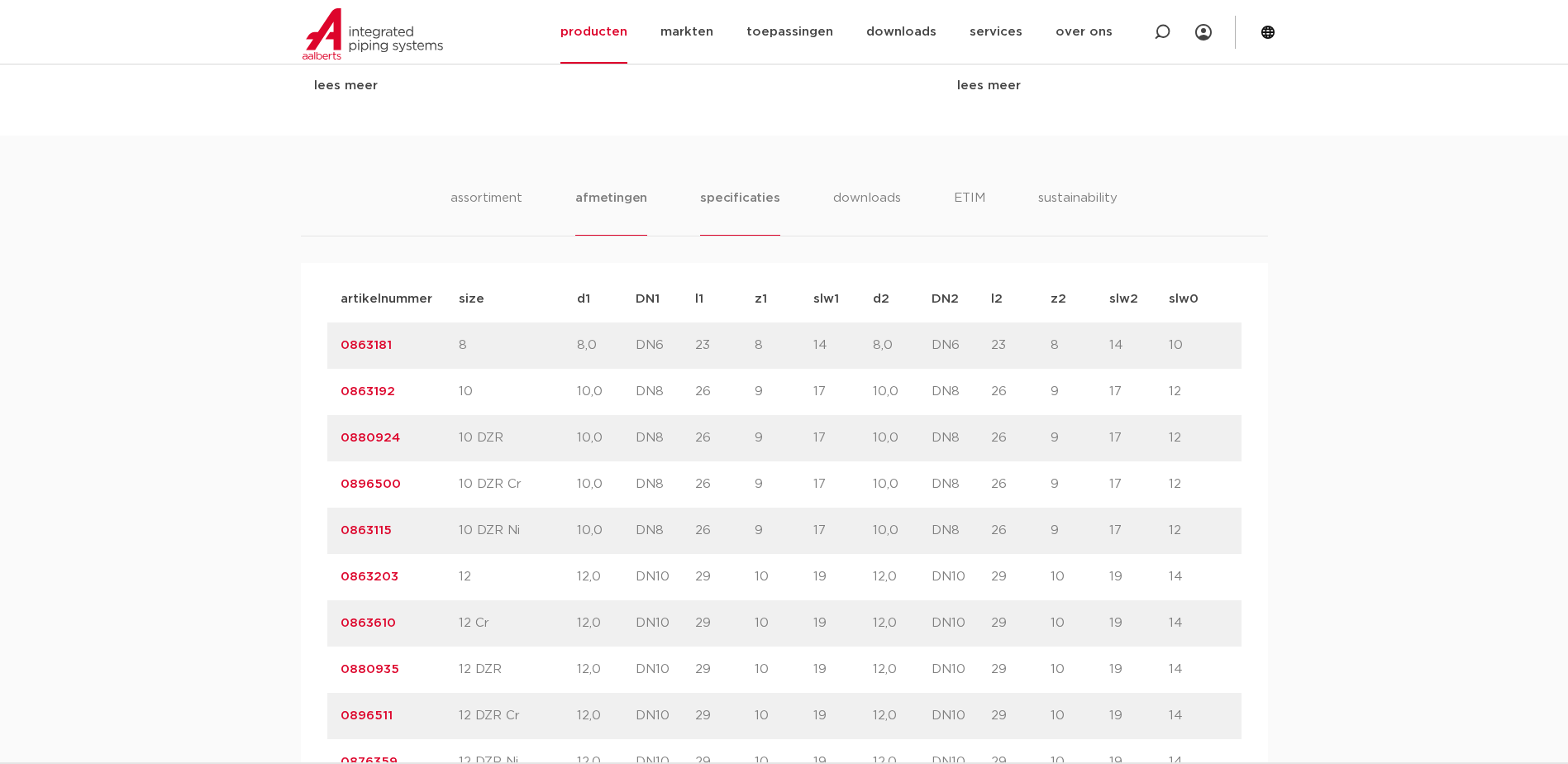
click at [713, 204] on li "specificaties" at bounding box center [740, 212] width 80 height 47
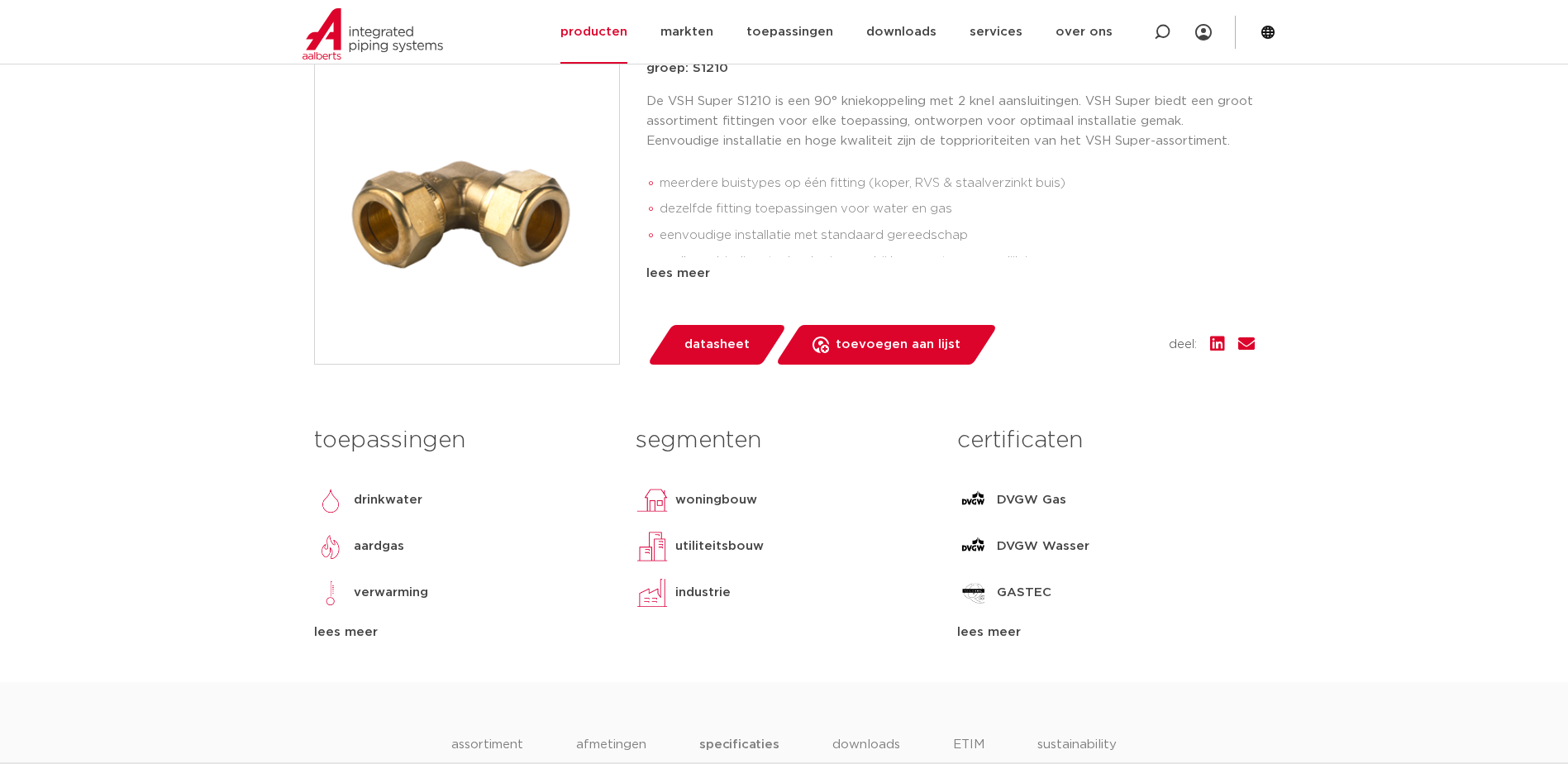
scroll to position [331, 0]
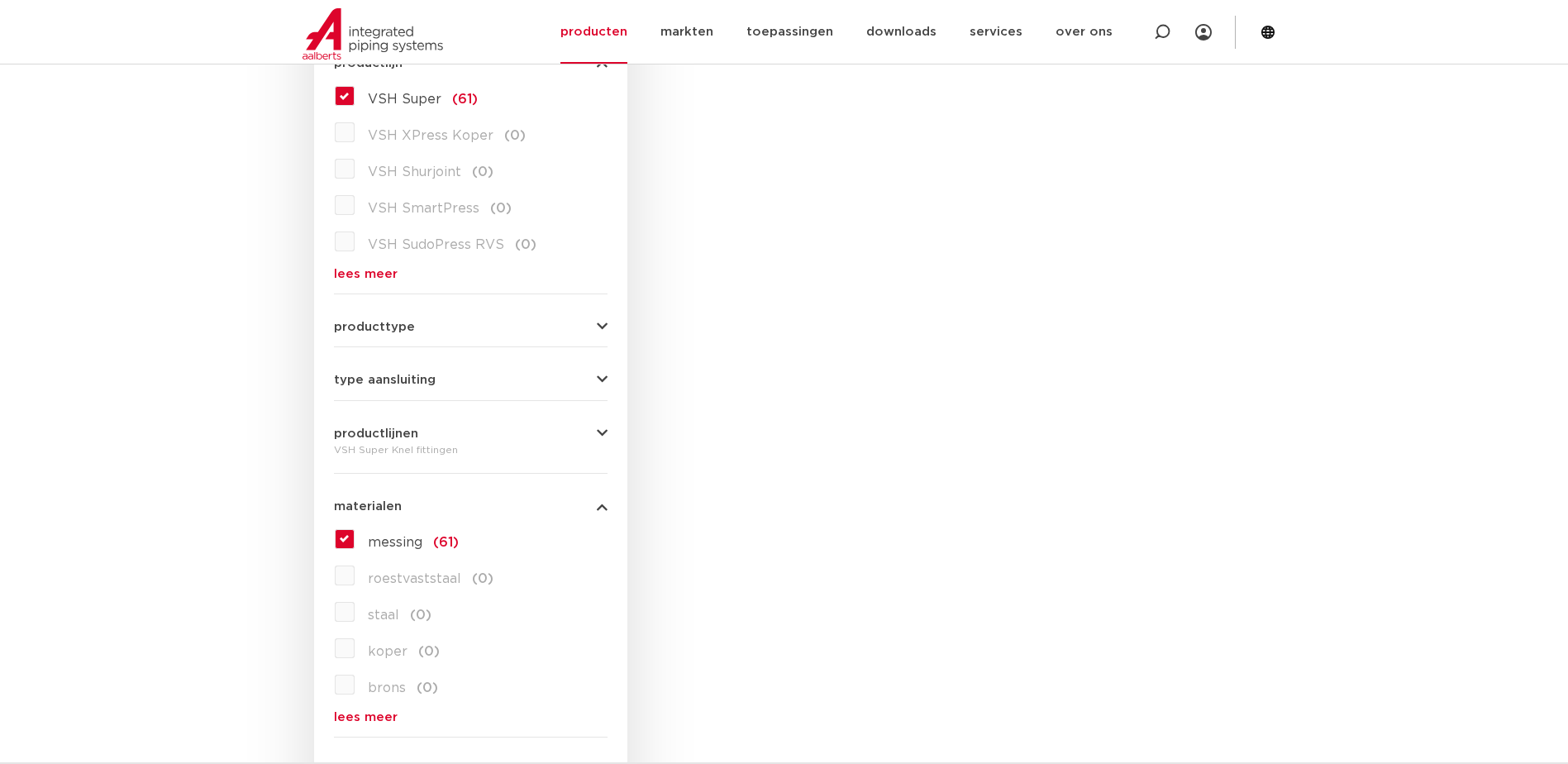
scroll to position [248, 0]
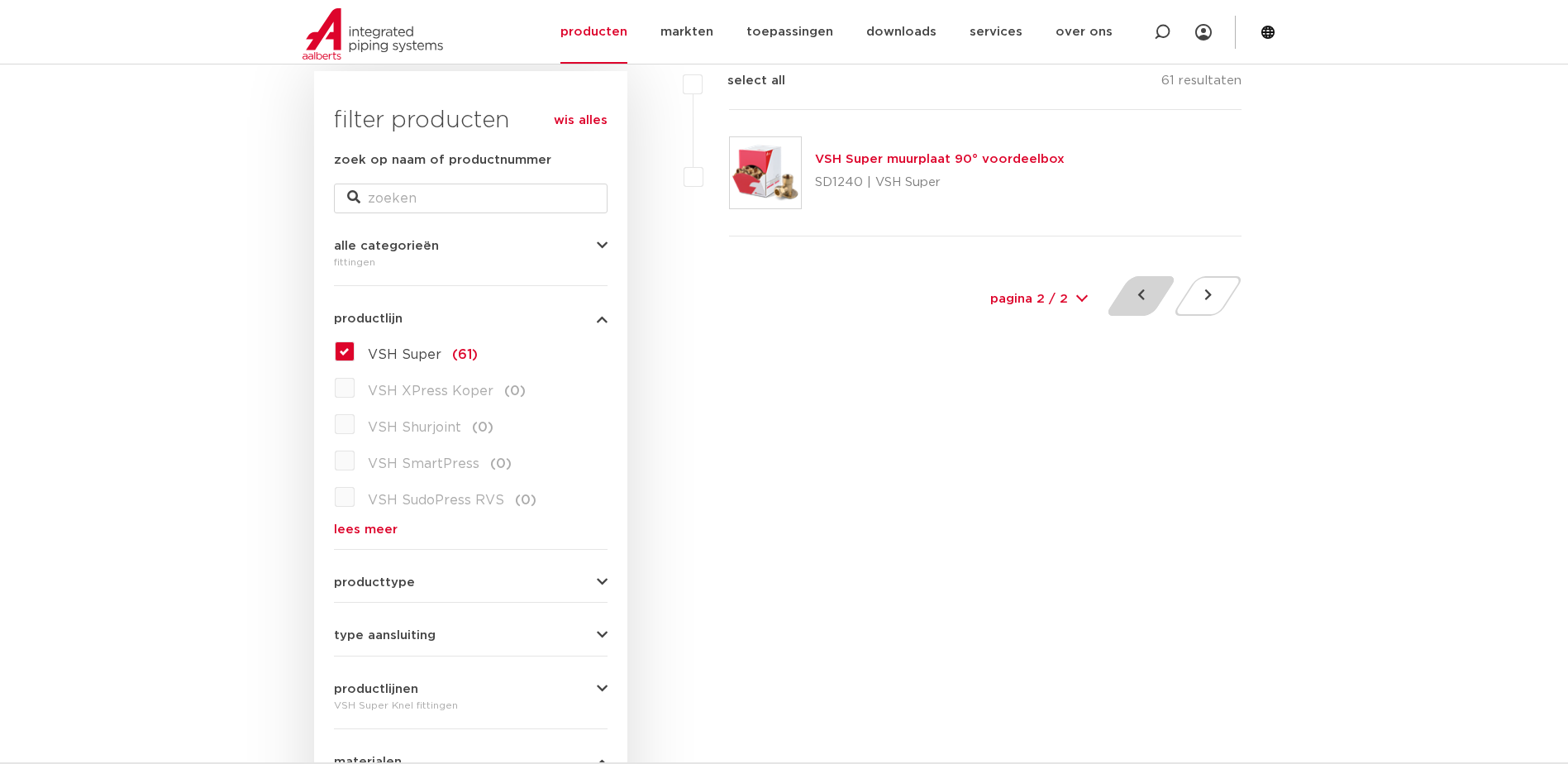
click at [1129, 297] on button at bounding box center [1141, 296] width 47 height 40
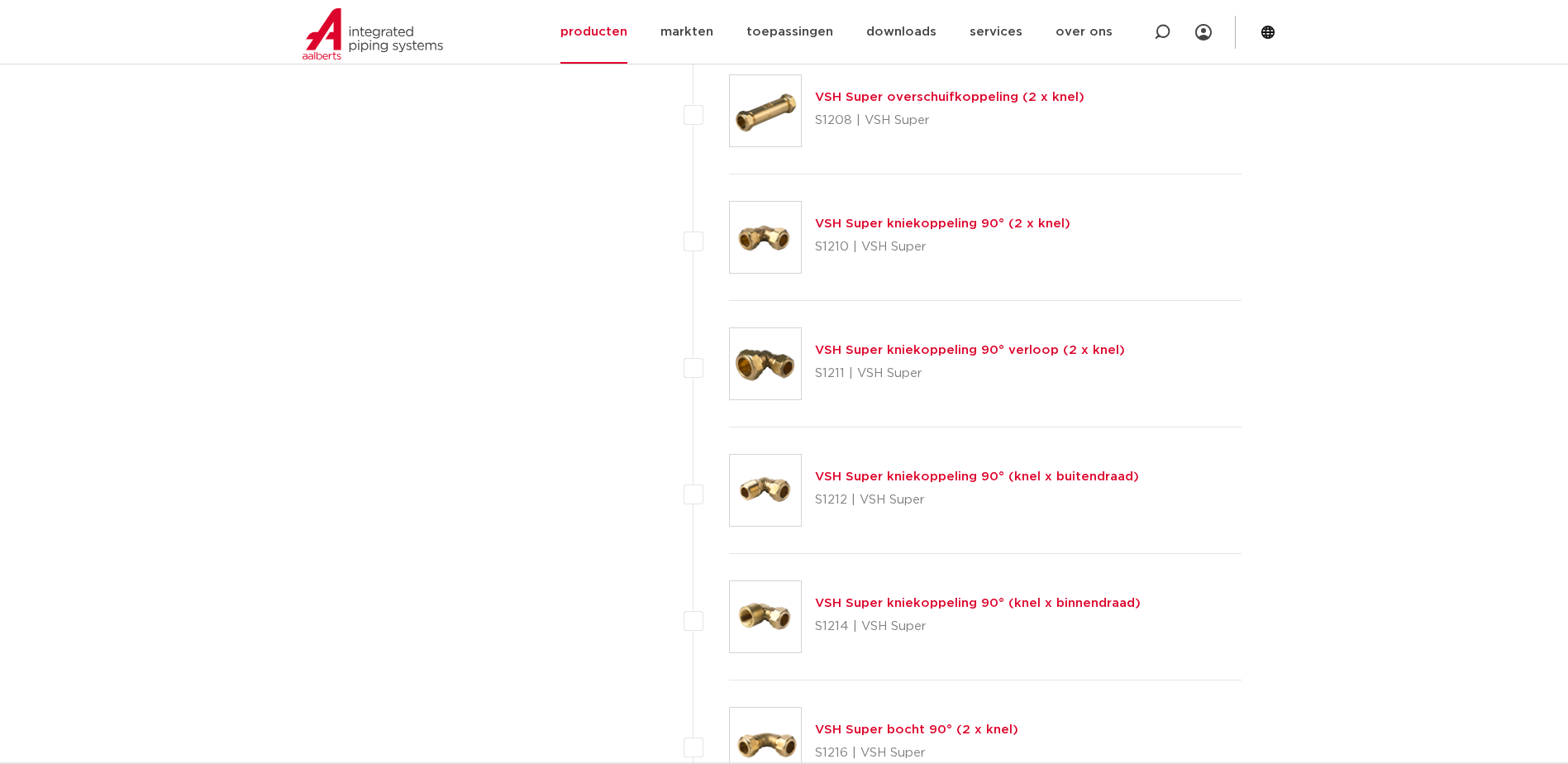
scroll to position [1487, 0]
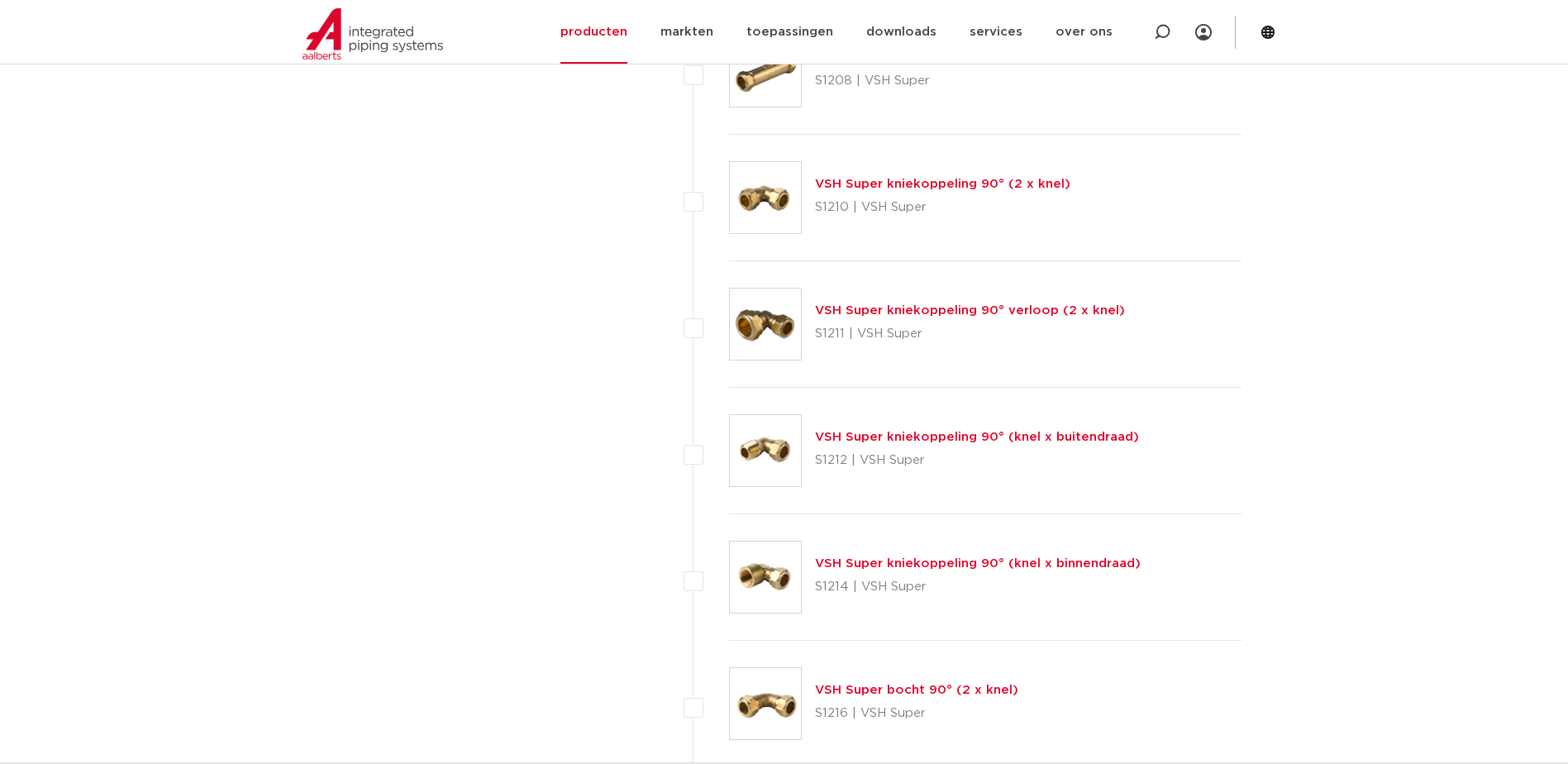
click at [962, 433] on link "VSH Super kniekoppeling 90° (knel x buitendraad)" at bounding box center [977, 437] width 324 height 12
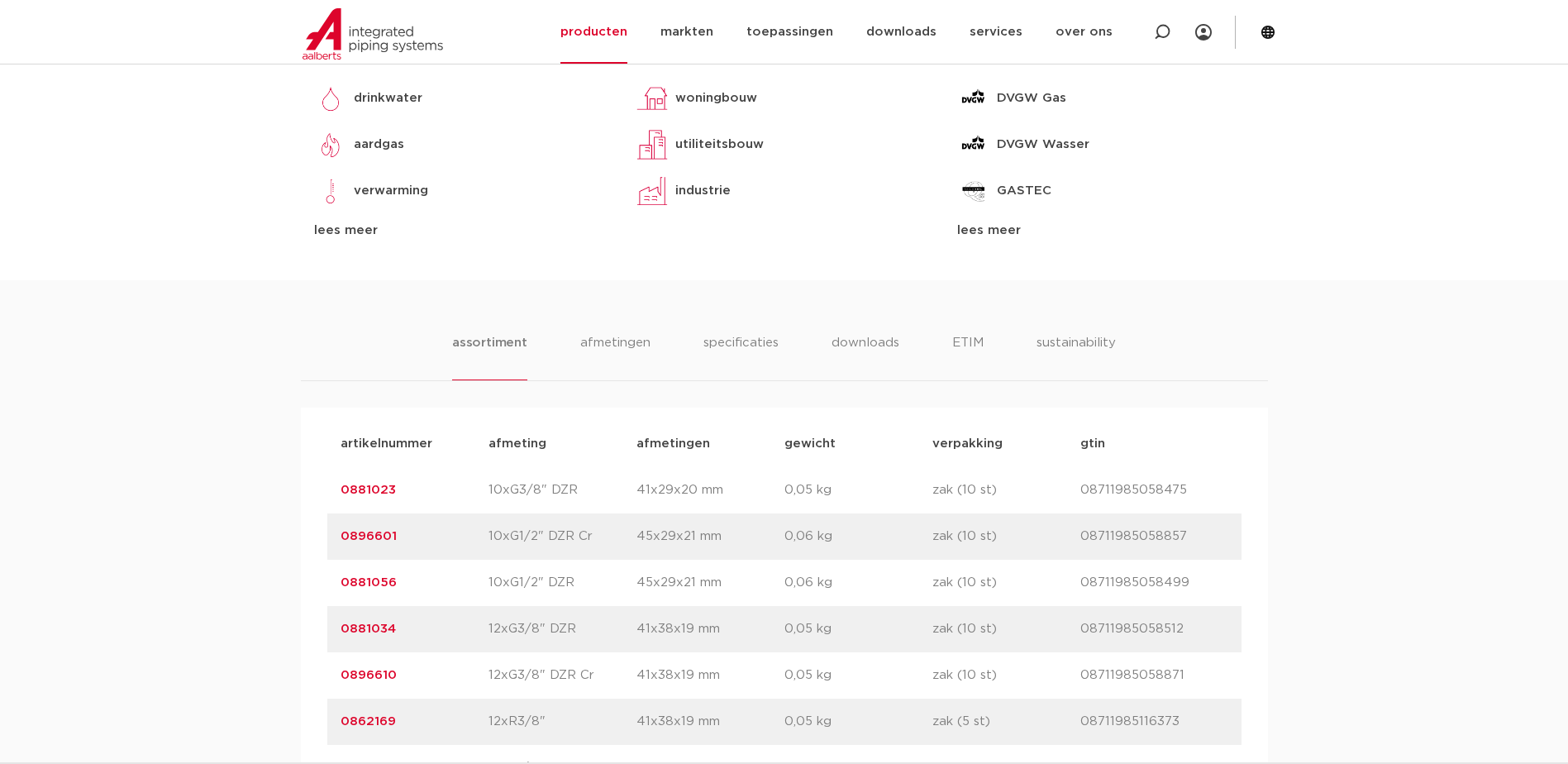
scroll to position [909, 0]
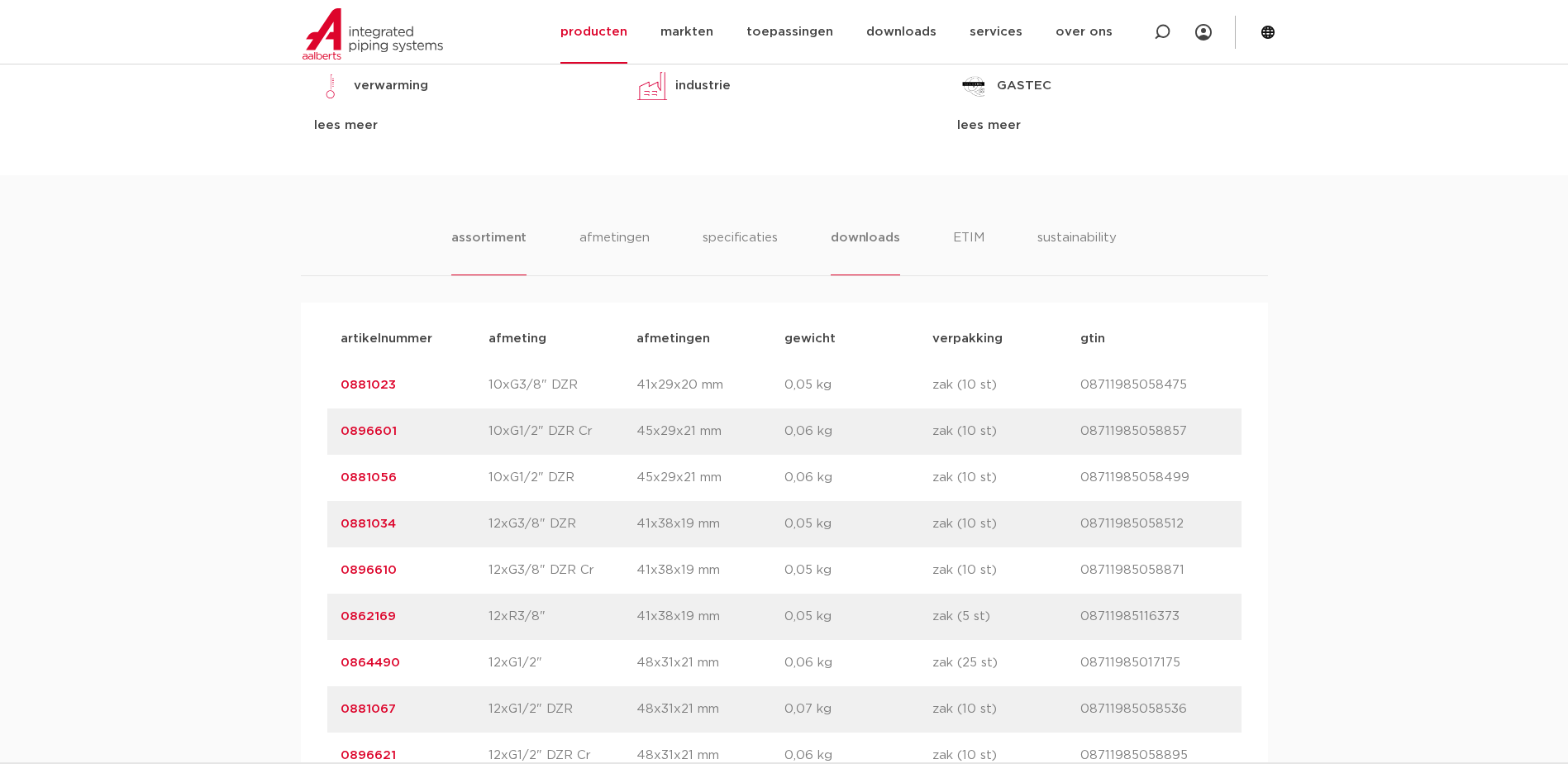
click at [855, 242] on li "downloads" at bounding box center [865, 252] width 69 height 47
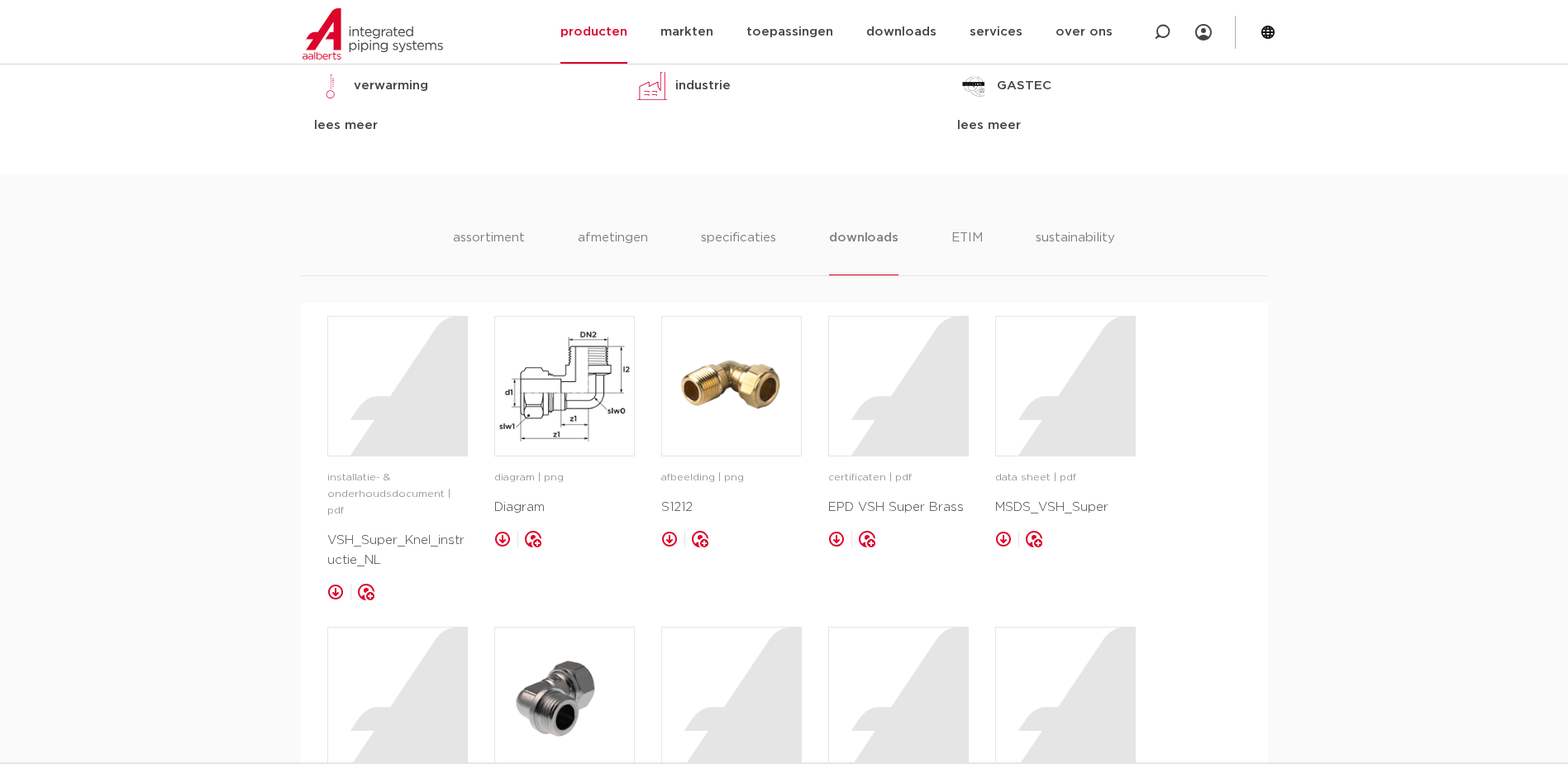
click at [623, 235] on li "afmetingen" at bounding box center [613, 252] width 72 height 47
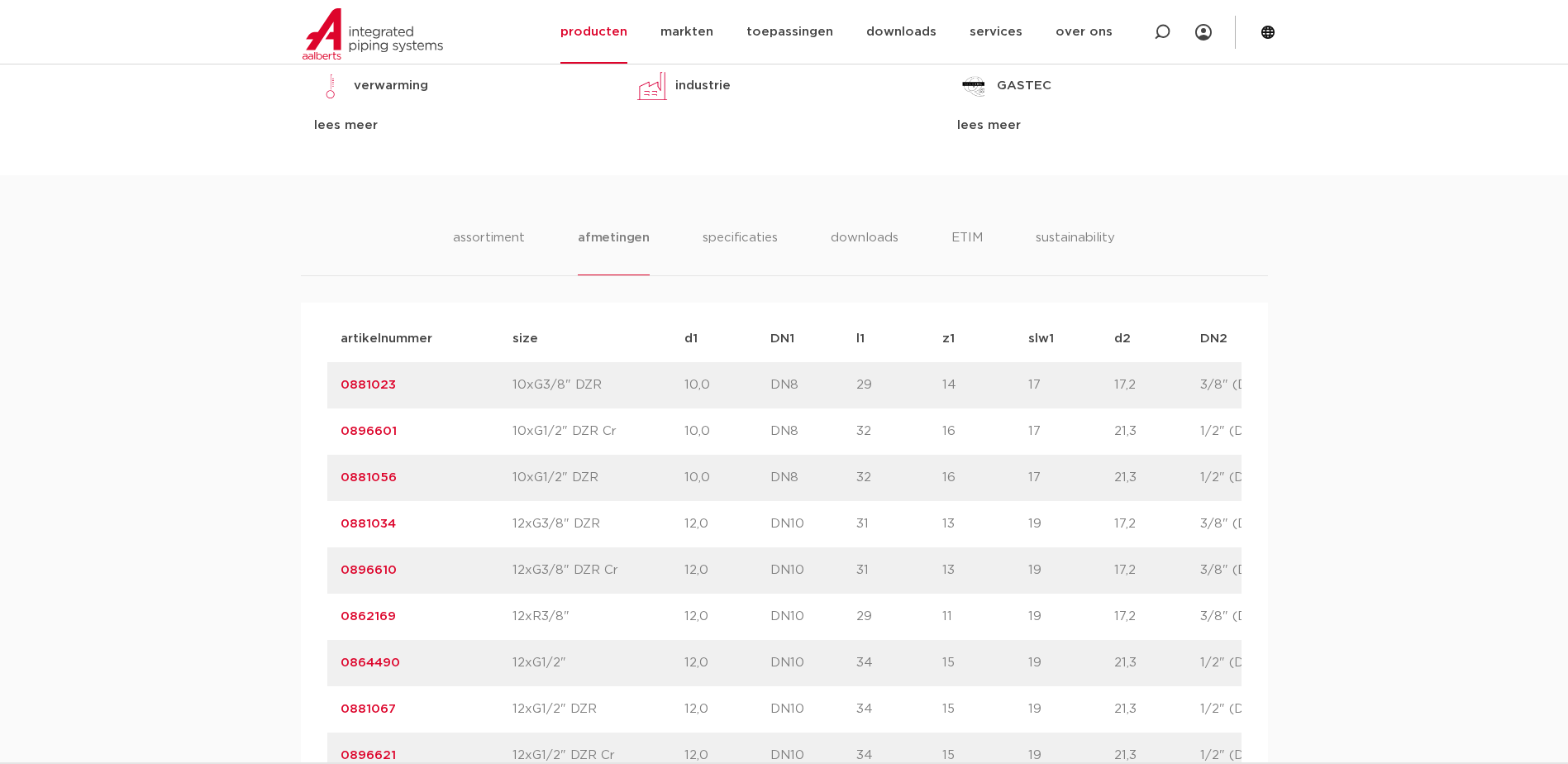
click at [783, 229] on ul "assortiment afmetingen specificaties downloads ETIM sustainability" at bounding box center [783, 252] width 662 height 47
click at [765, 240] on li "specificaties" at bounding box center [740, 252] width 80 height 47
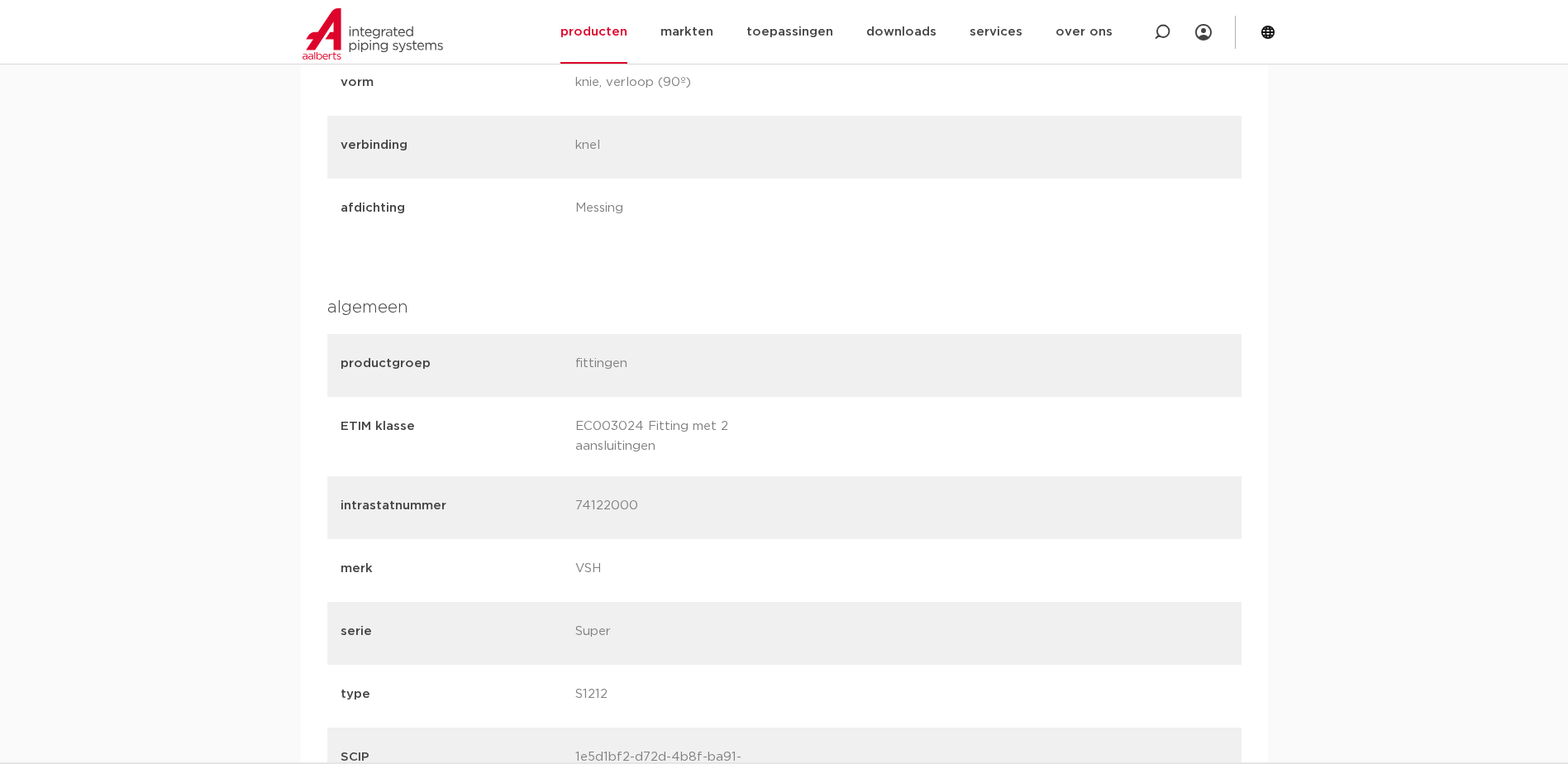
scroll to position [992, 0]
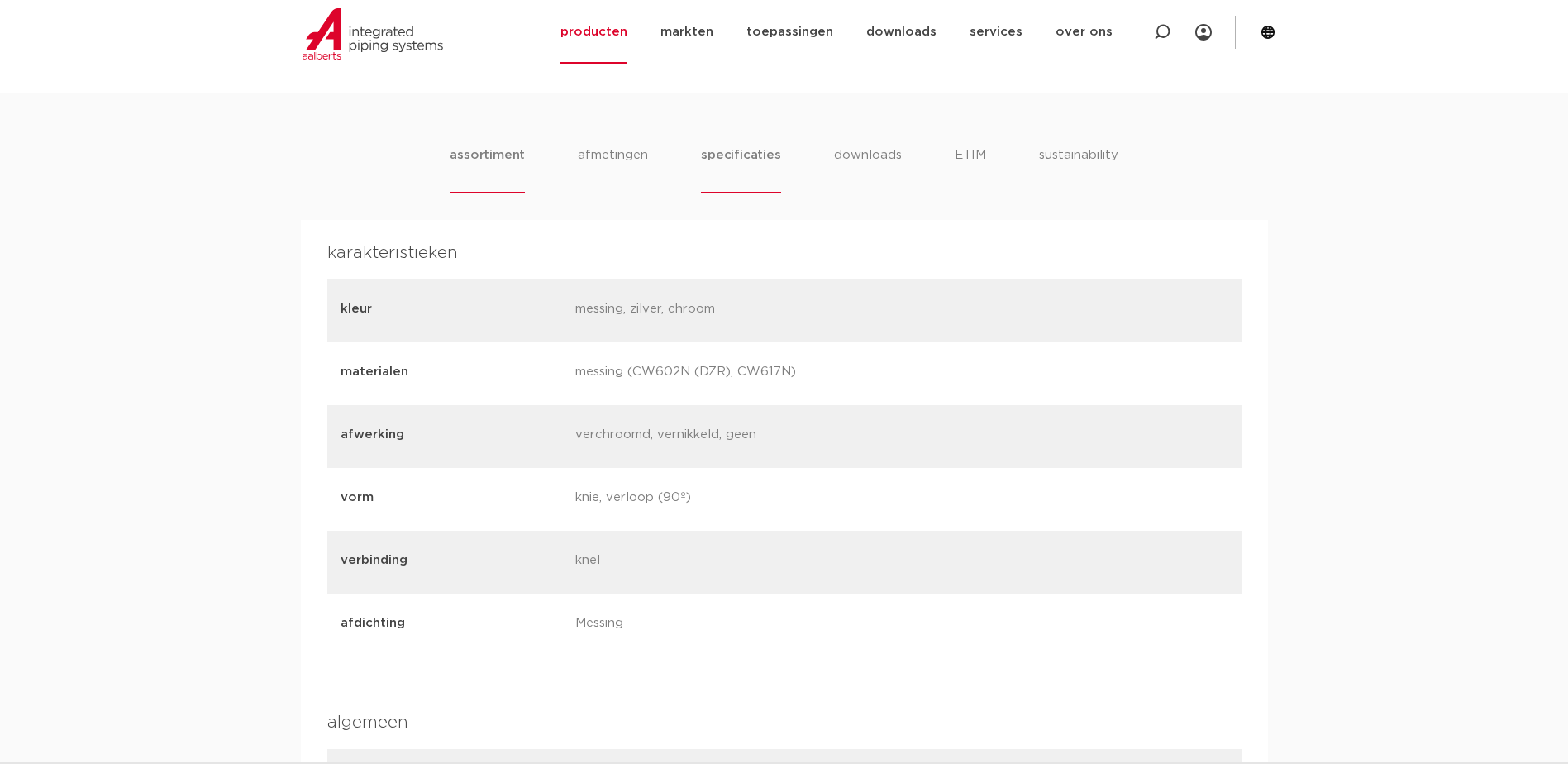
click at [525, 169] on li "assortiment" at bounding box center [487, 169] width 76 height 47
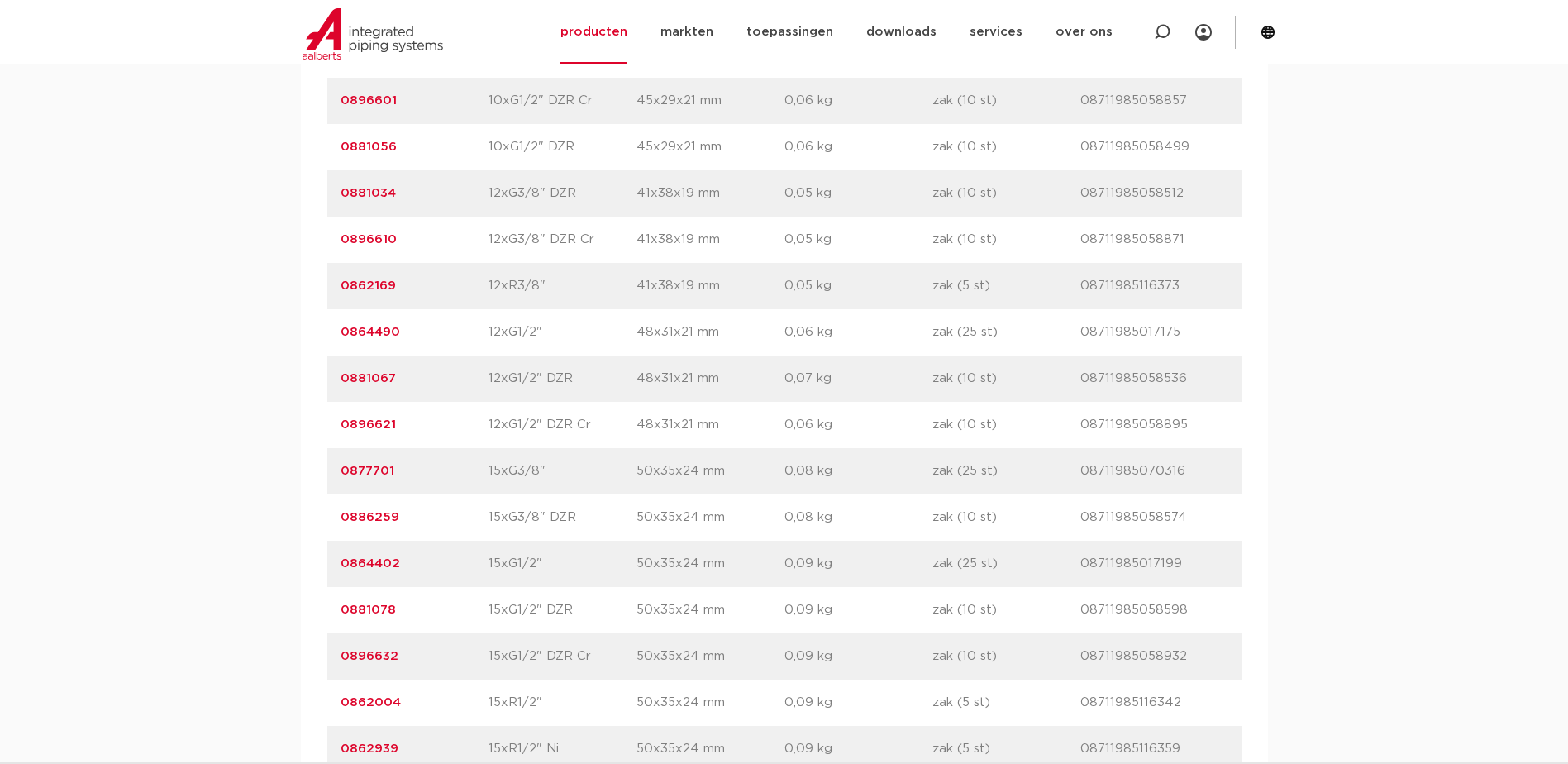
scroll to position [1405, 0]
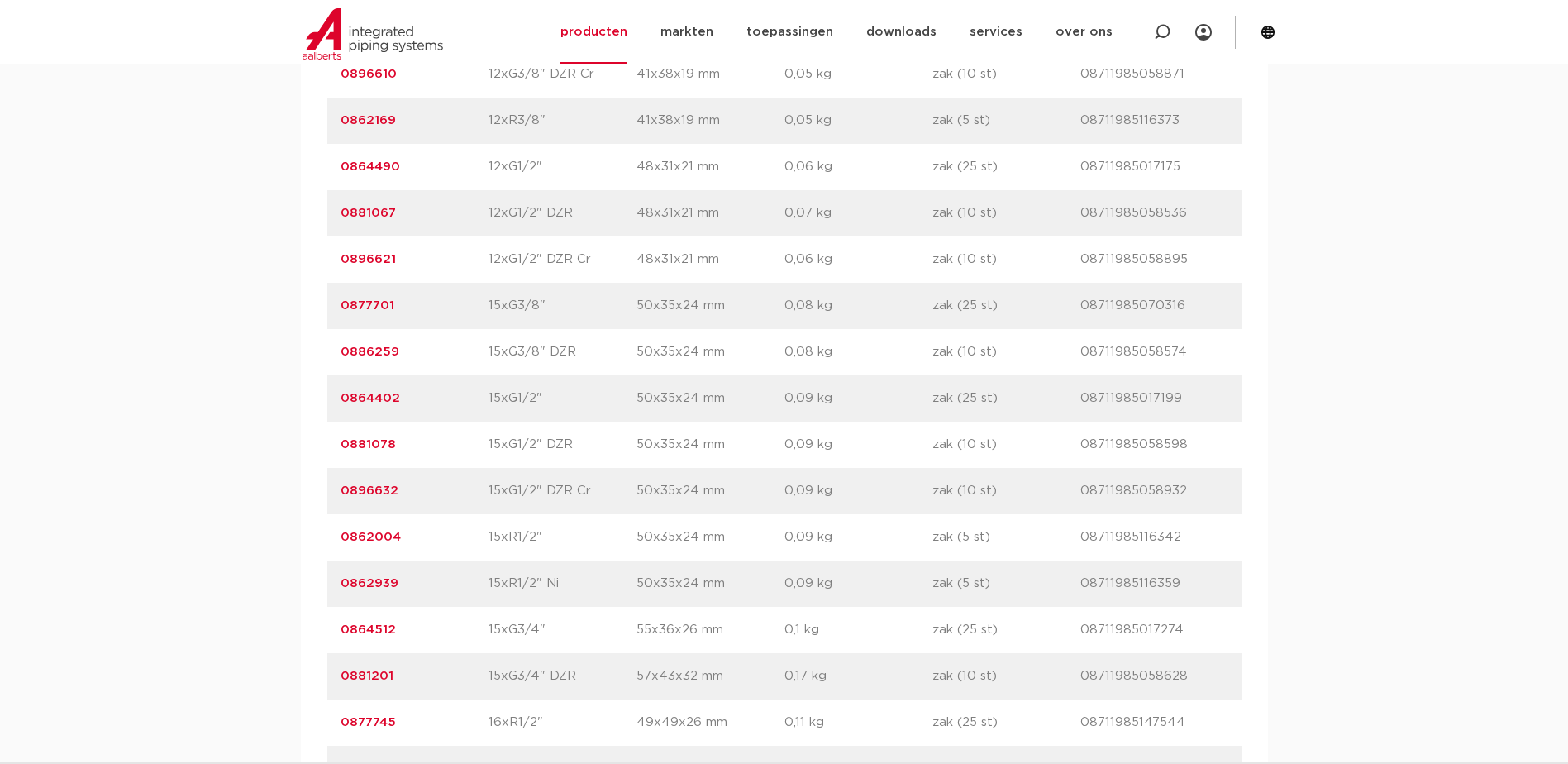
click at [1134, 492] on p "08711985058932" at bounding box center [1154, 491] width 148 height 20
click at [384, 487] on link "0896632" at bounding box center [370, 490] width 58 height 12
click at [355, 443] on link "0881078" at bounding box center [368, 443] width 56 height 12
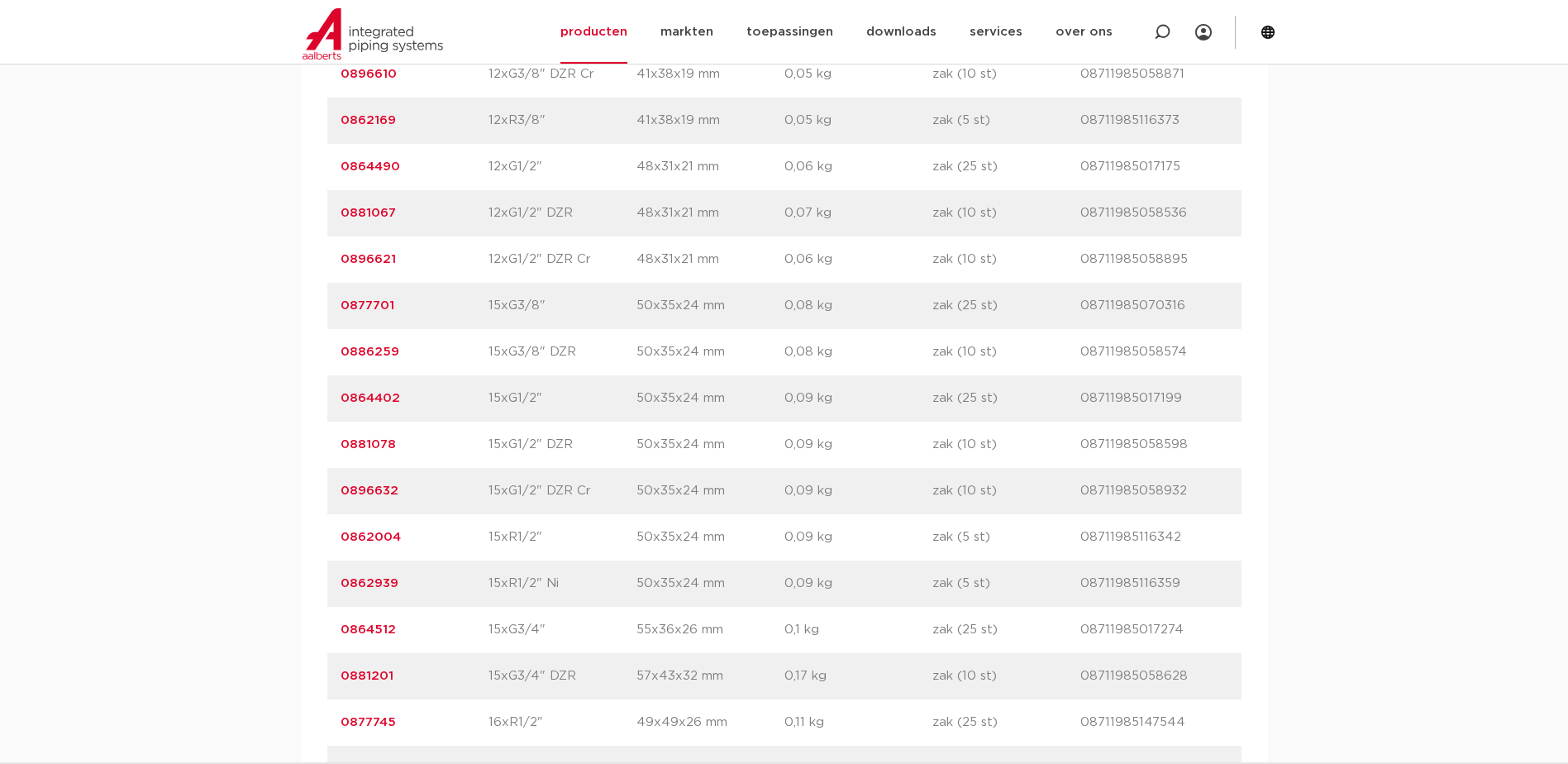
click at [386, 493] on link "0896632" at bounding box center [370, 490] width 58 height 12
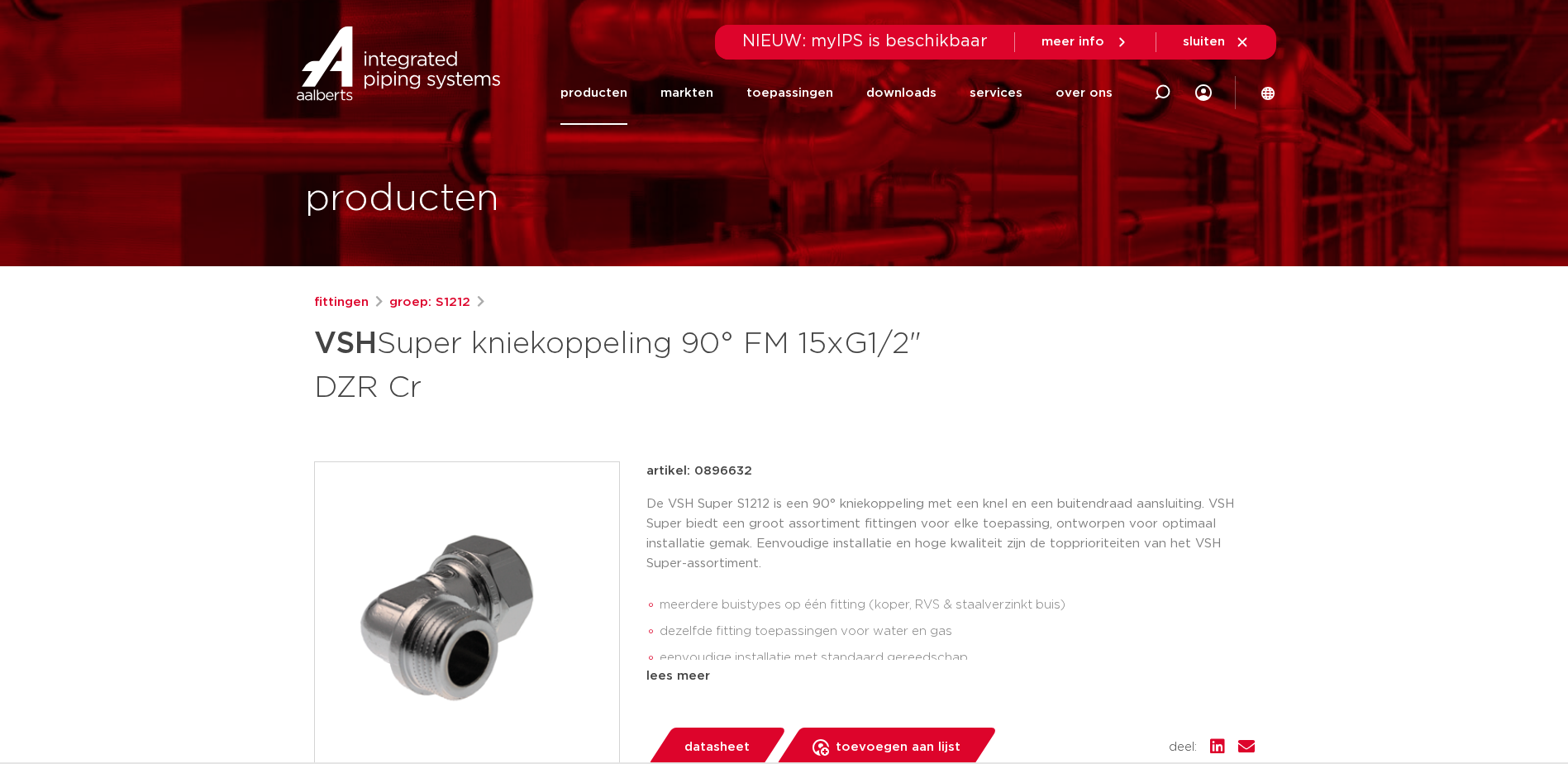
click at [714, 468] on p "artikel: 0896632" at bounding box center [698, 471] width 105 height 20
copy p "0896632"
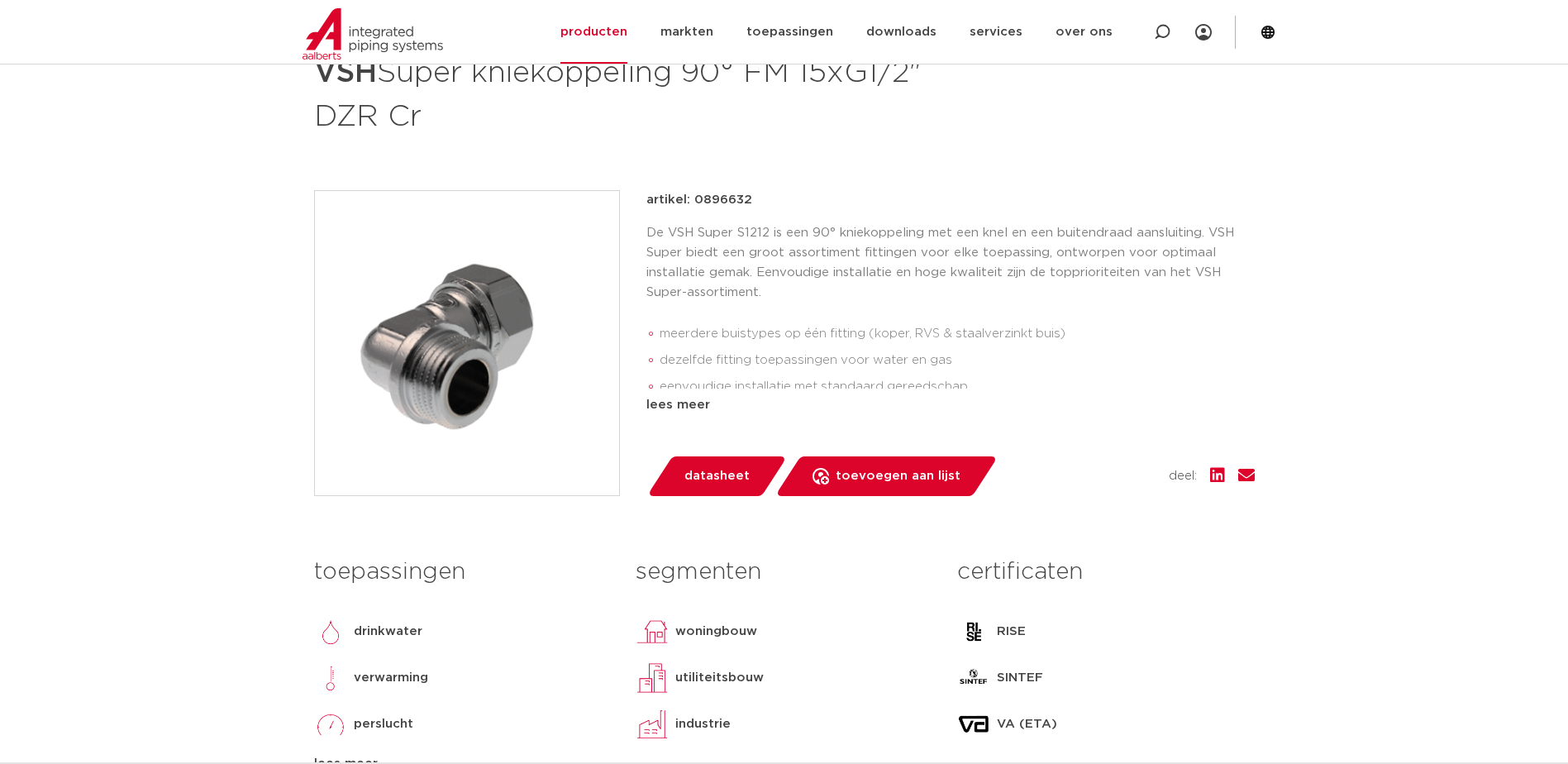
scroll to position [165, 0]
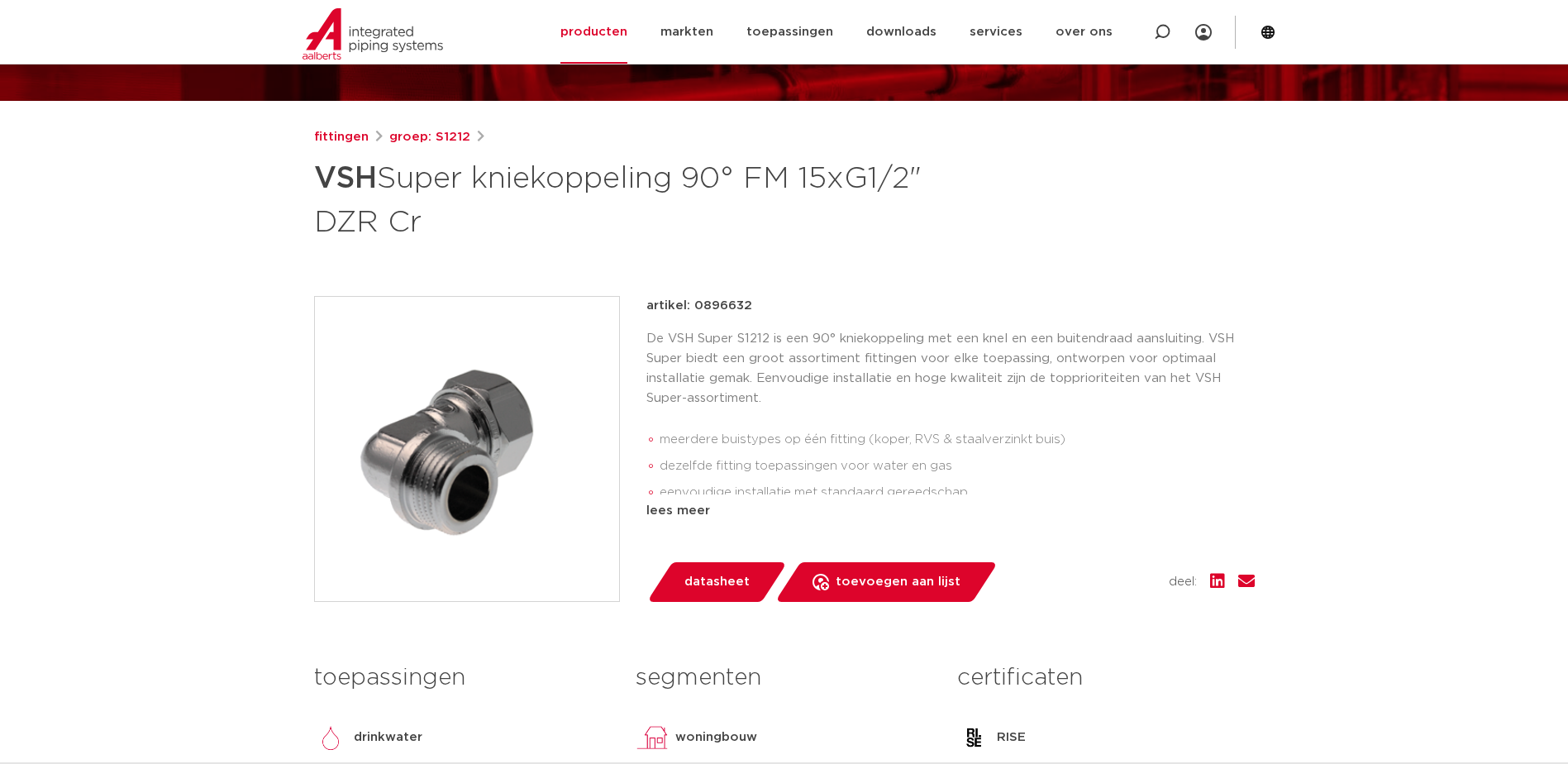
click at [723, 312] on p "artikel: 0896632" at bounding box center [698, 306] width 105 height 20
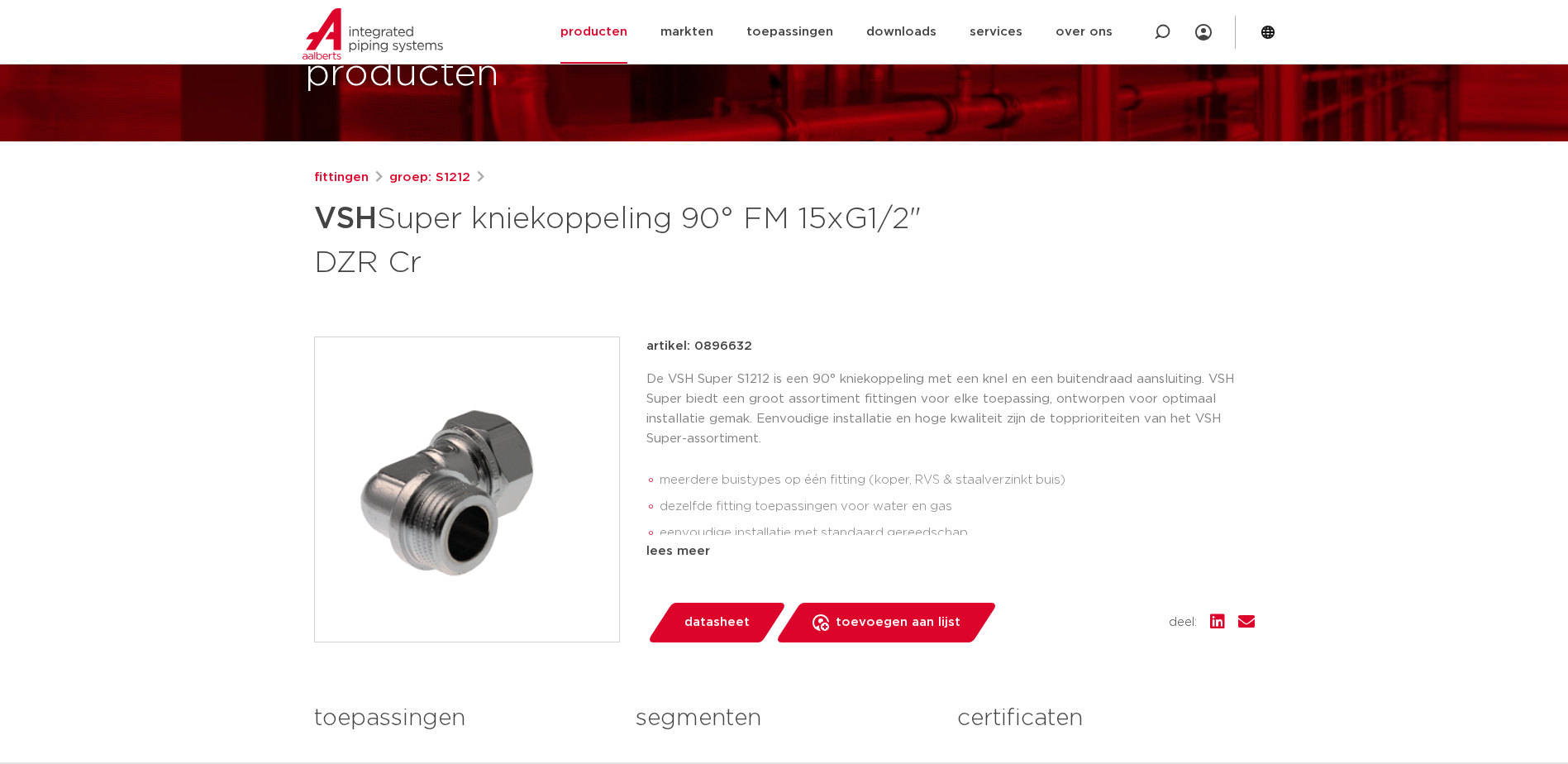
scroll to position [119, 0]
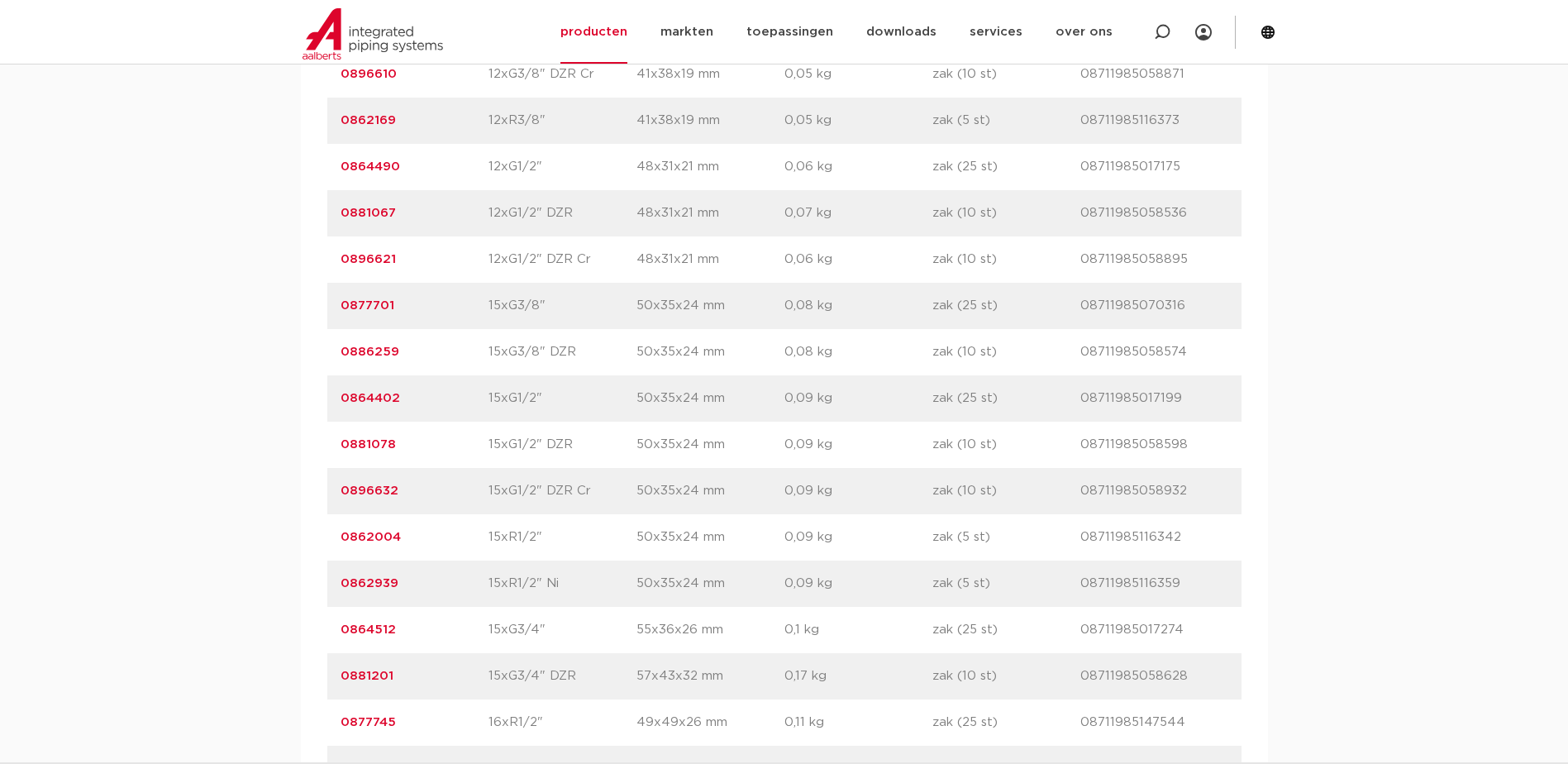
scroll to position [1405, 0]
